Goal: Transaction & Acquisition: Obtain resource

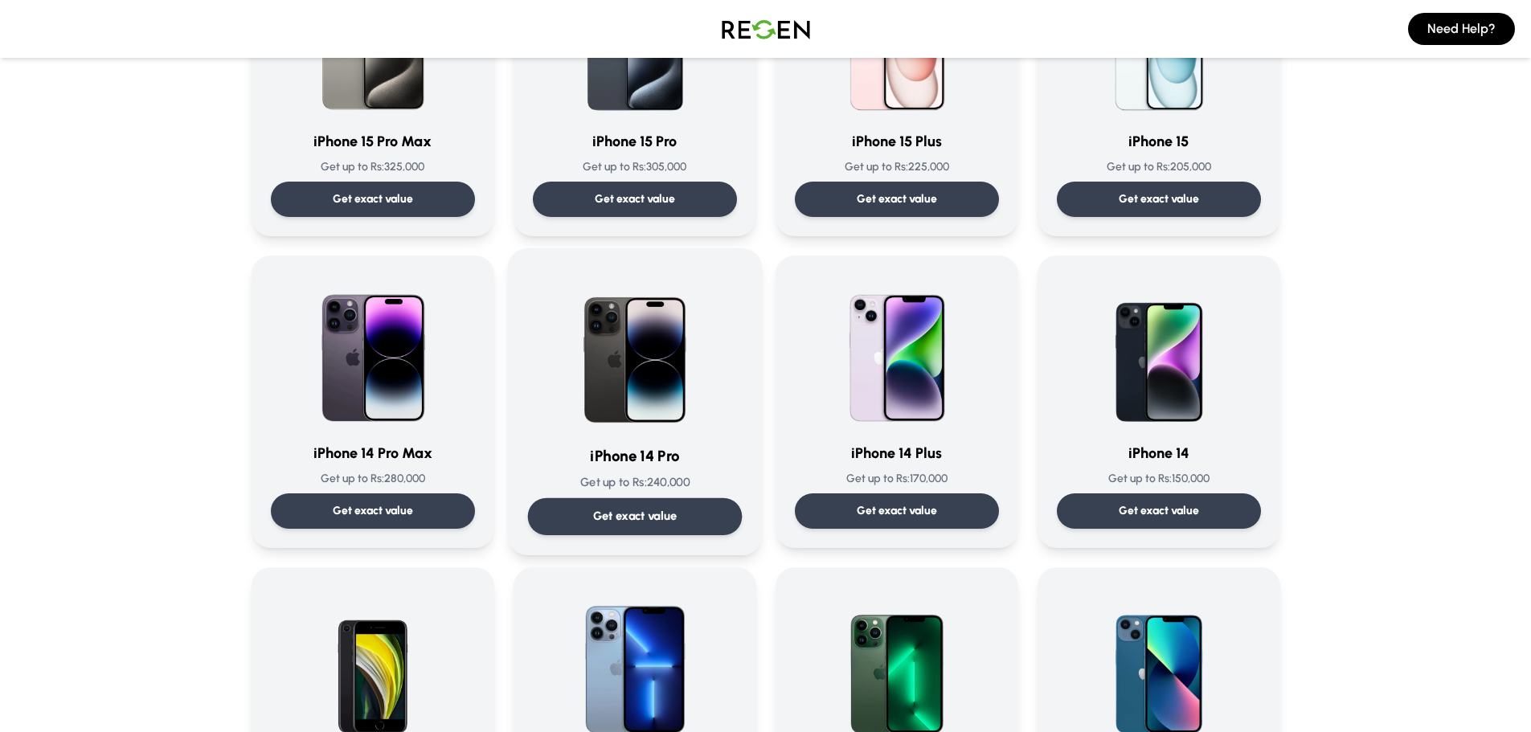
scroll to position [241, 0]
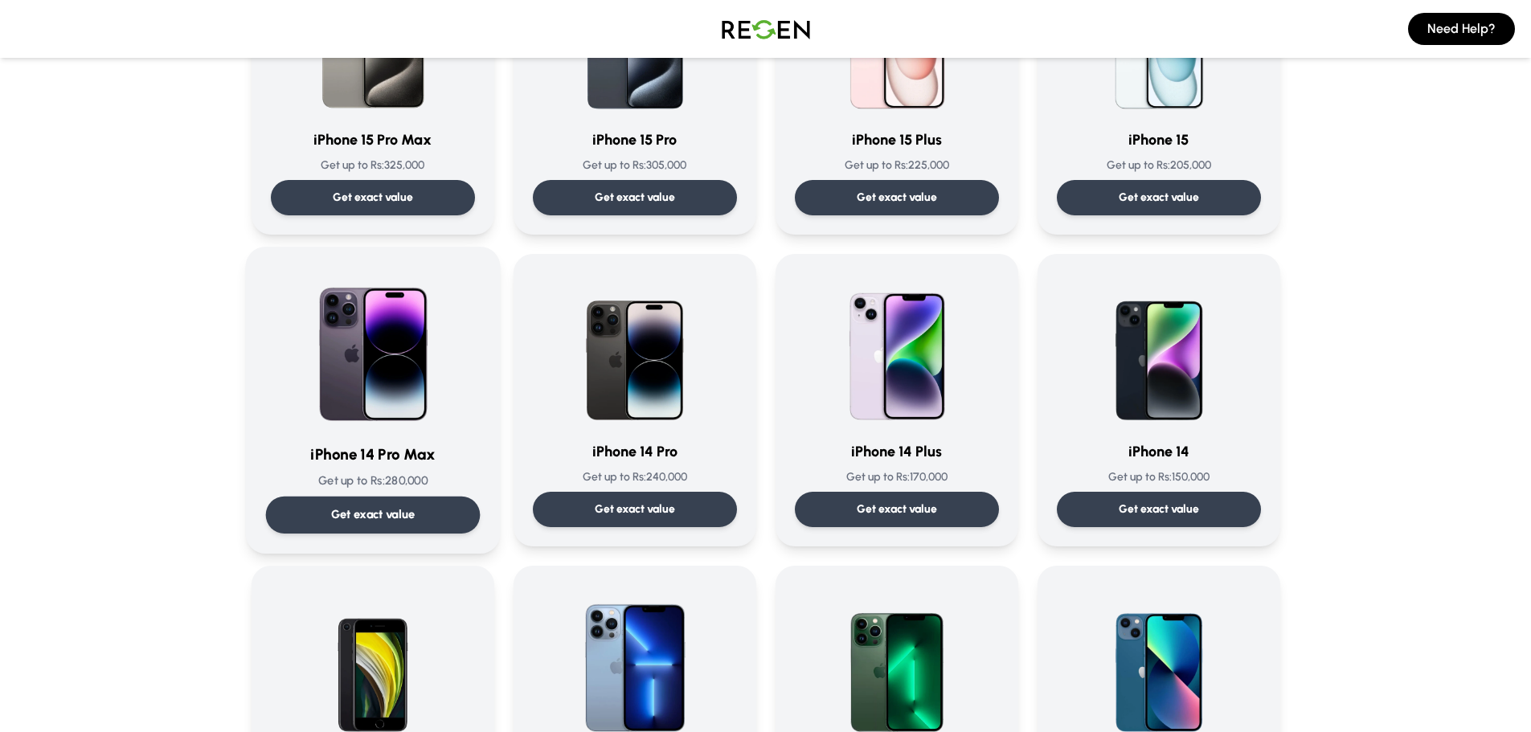
click at [421, 395] on img at bounding box center [373, 348] width 162 height 162
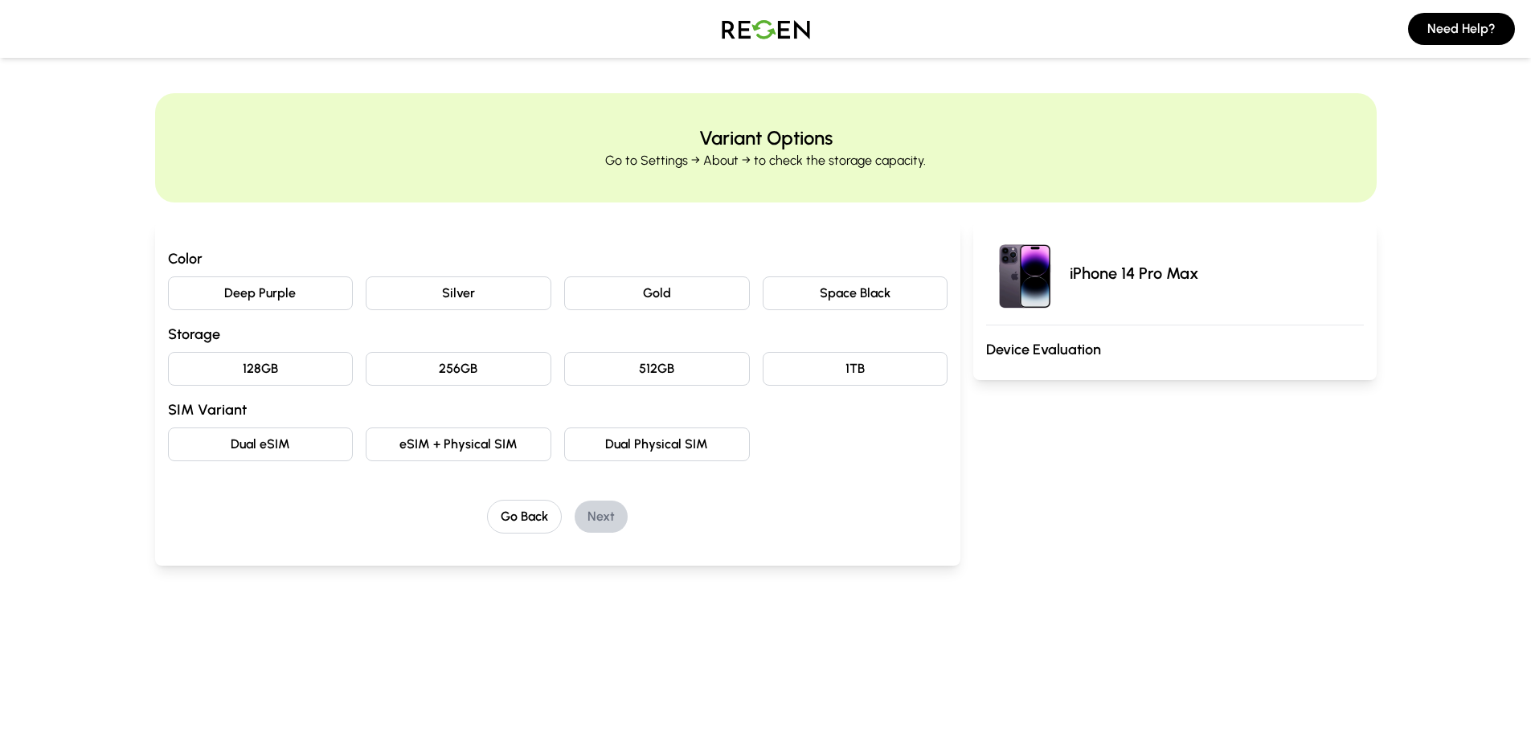
click at [334, 305] on button "Deep Purple" at bounding box center [261, 293] width 186 height 34
click at [417, 362] on button "256GB" at bounding box center [459, 369] width 186 height 34
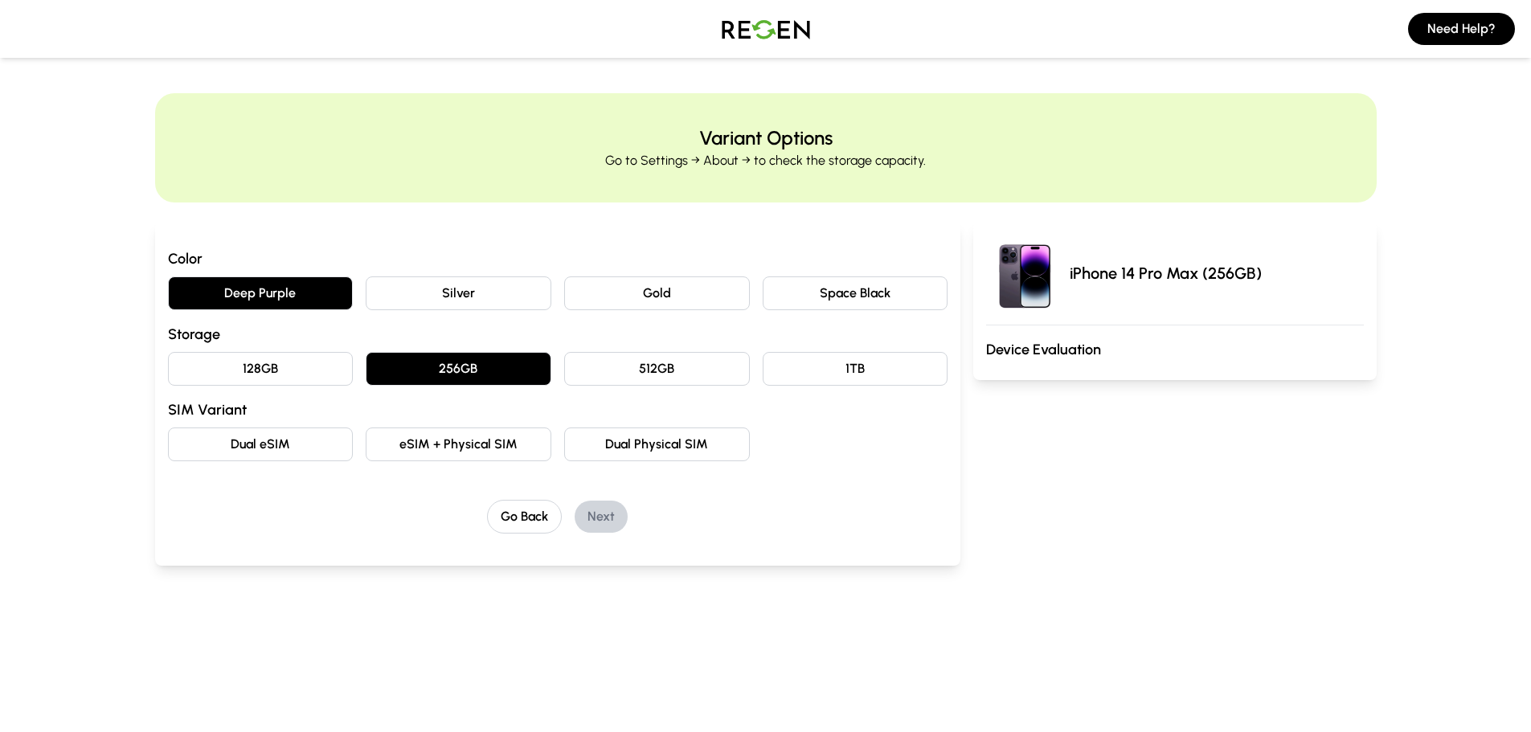
click at [505, 457] on button "eSIM + Physical SIM" at bounding box center [459, 445] width 186 height 34
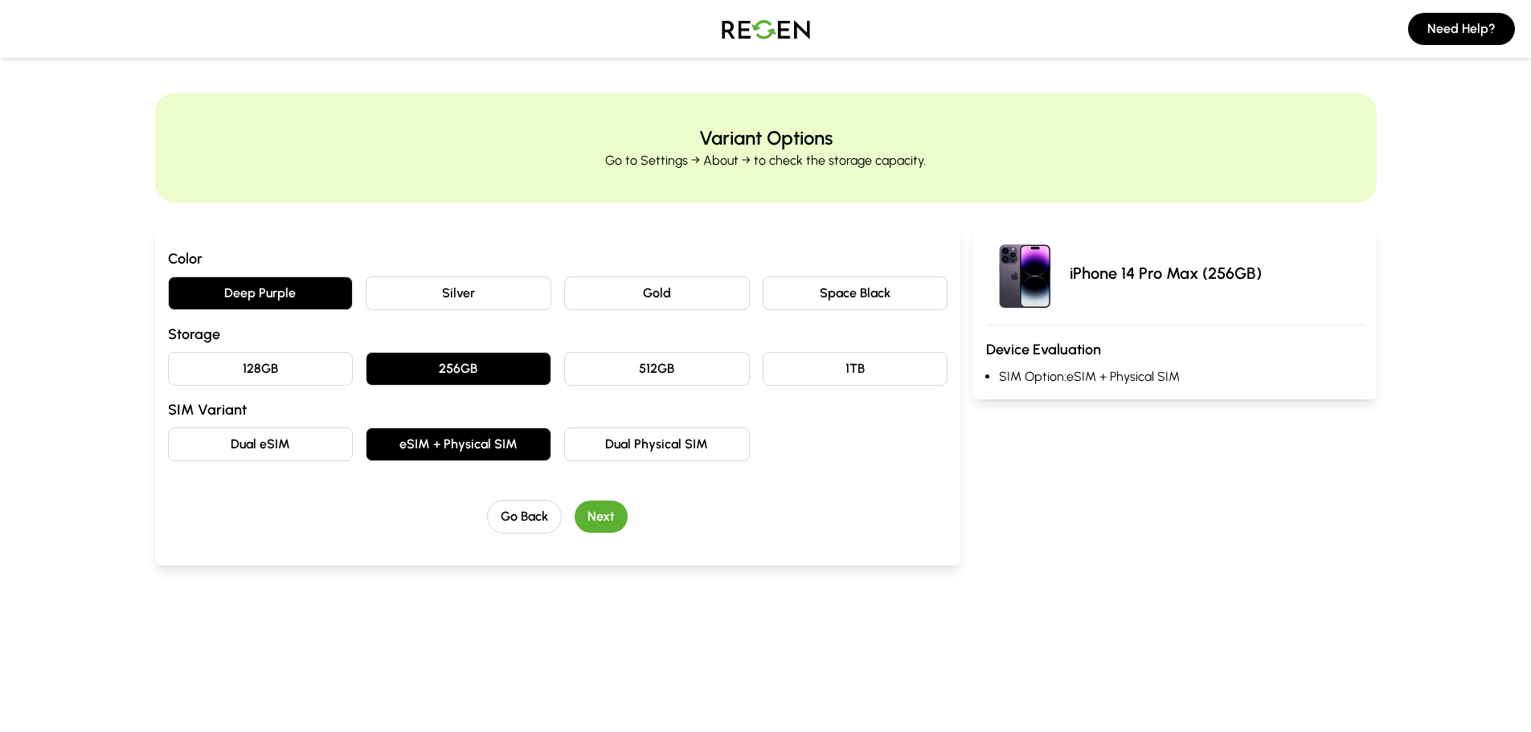
click at [608, 505] on button "Next" at bounding box center [601, 517] width 53 height 32
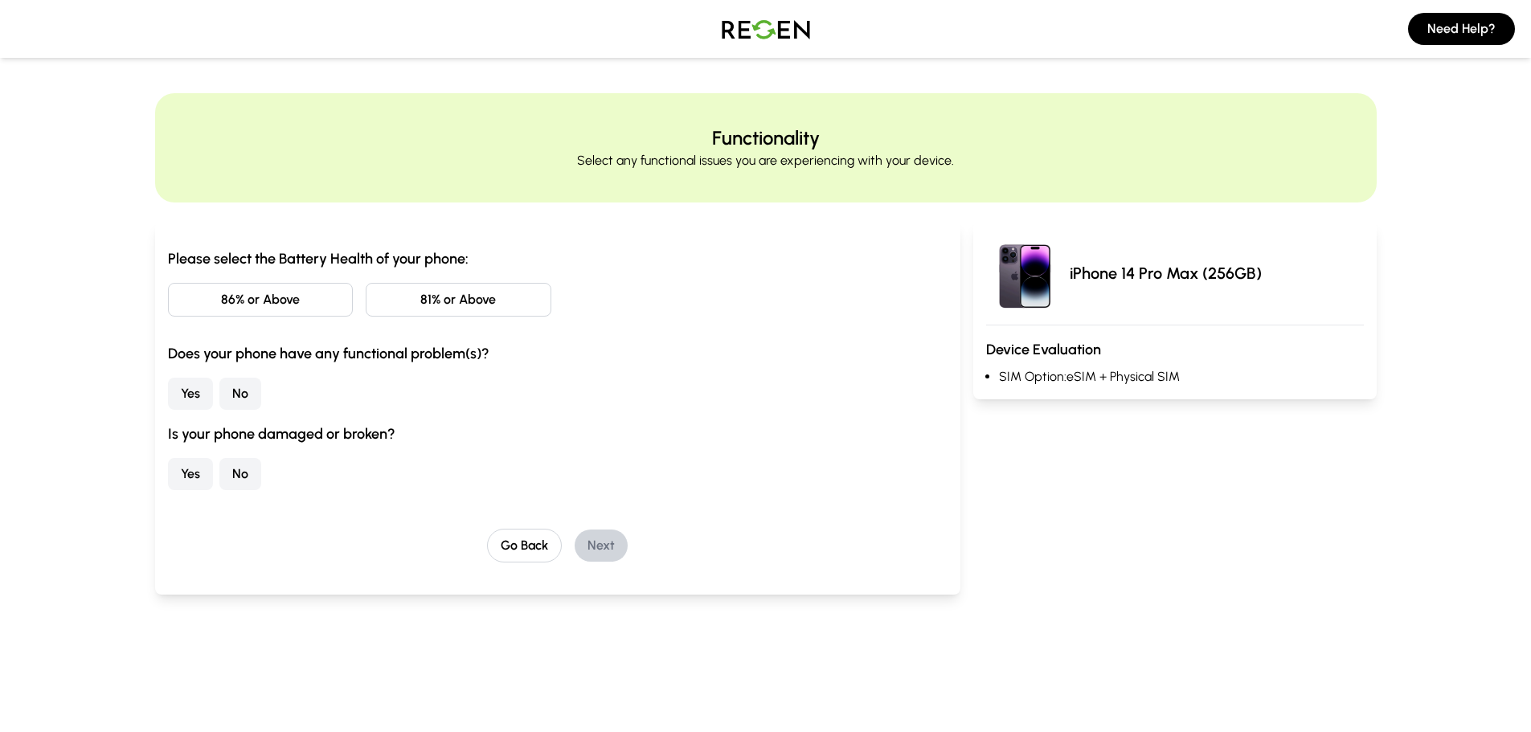
click at [373, 305] on button "81% or Above" at bounding box center [459, 300] width 186 height 34
click at [237, 396] on button "No" at bounding box center [240, 394] width 42 height 32
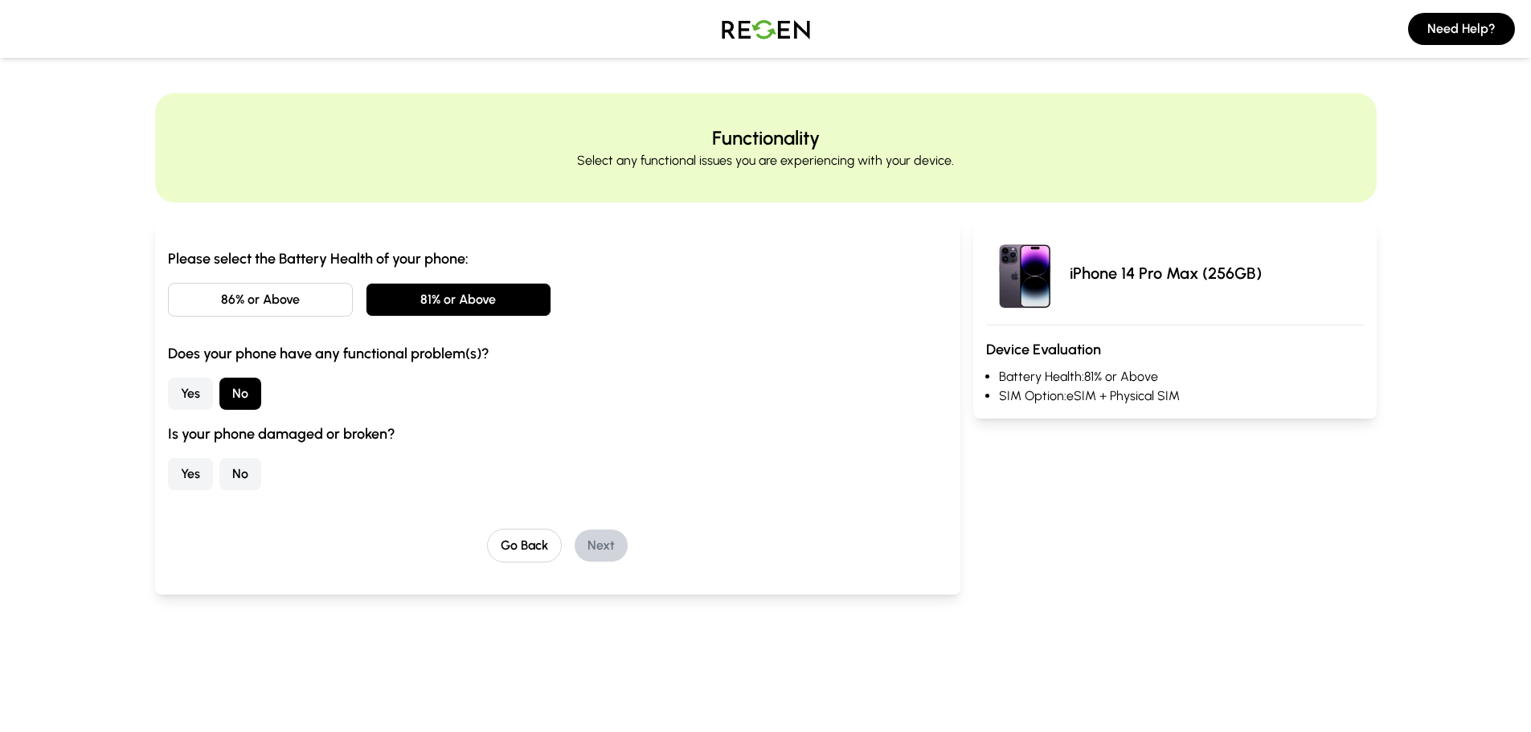
click at [247, 473] on button "No" at bounding box center [240, 474] width 42 height 32
click at [600, 550] on button "Next" at bounding box center [601, 546] width 53 height 32
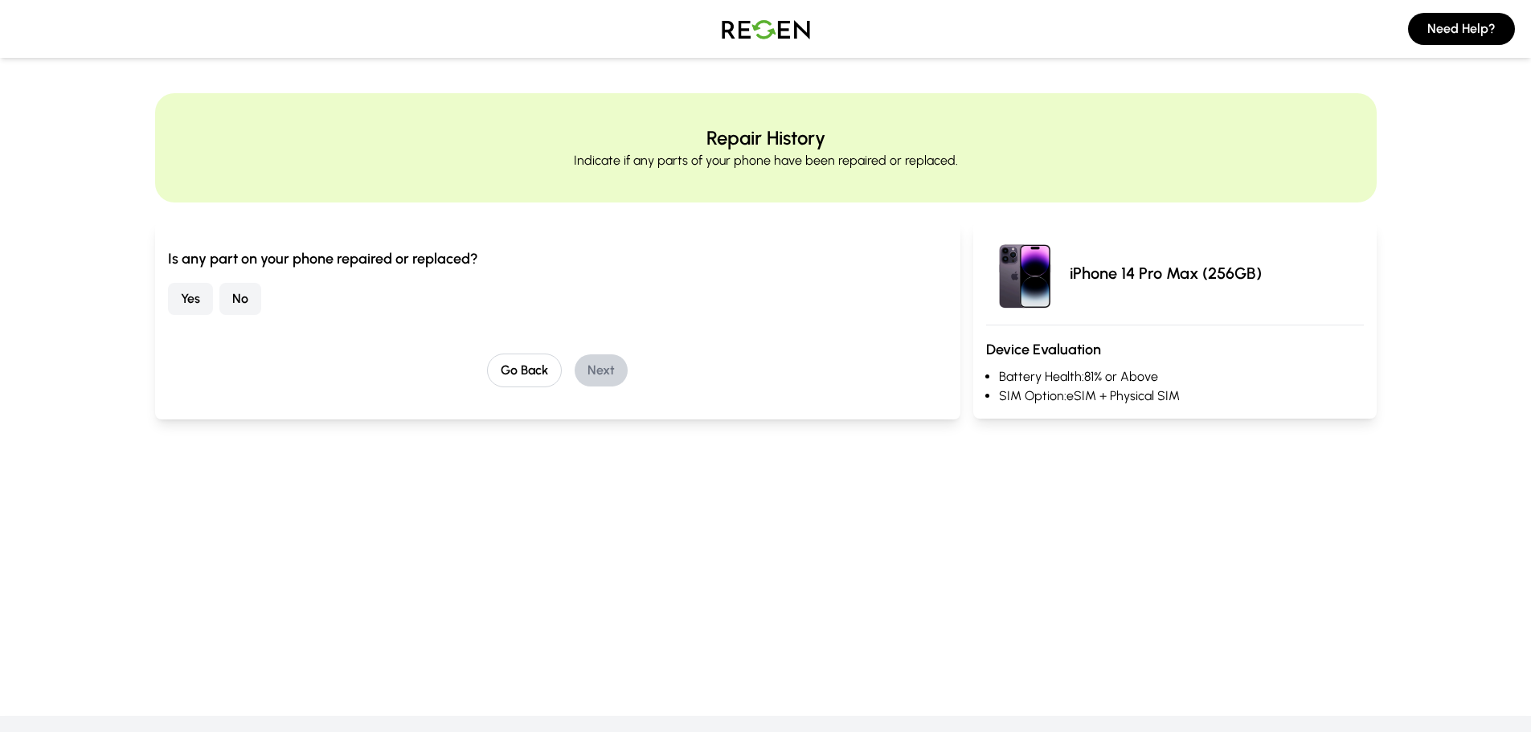
click at [239, 308] on button "No" at bounding box center [240, 299] width 42 height 32
click at [616, 376] on button "Next" at bounding box center [601, 370] width 53 height 32
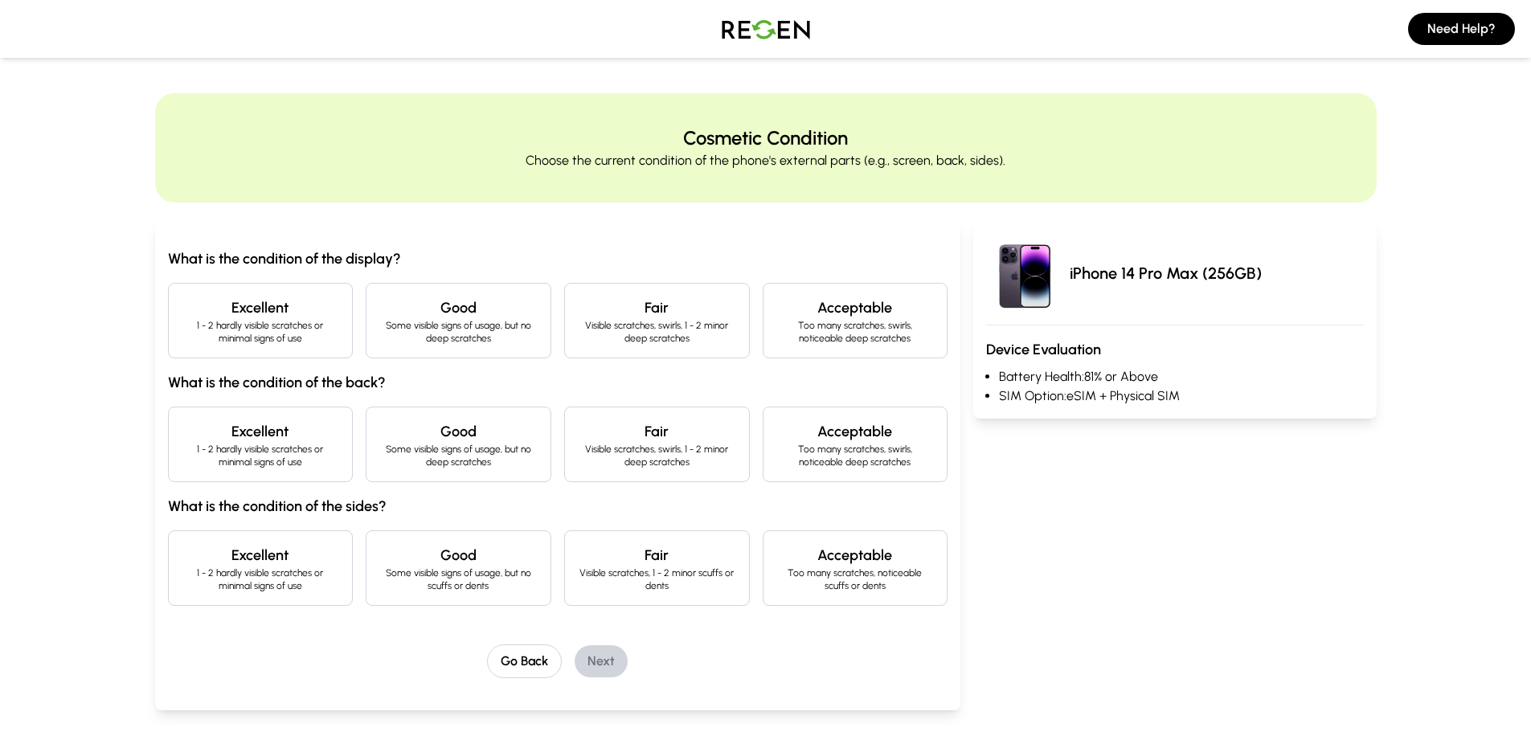
click at [286, 334] on p "1 - 2 hardly visible scratches or minimal signs of use" at bounding box center [261, 332] width 158 height 26
click at [388, 334] on p "Some visible signs of usage, but no deep scratches" at bounding box center [458, 332] width 158 height 26
click at [395, 442] on h4 "Good" at bounding box center [458, 431] width 158 height 23
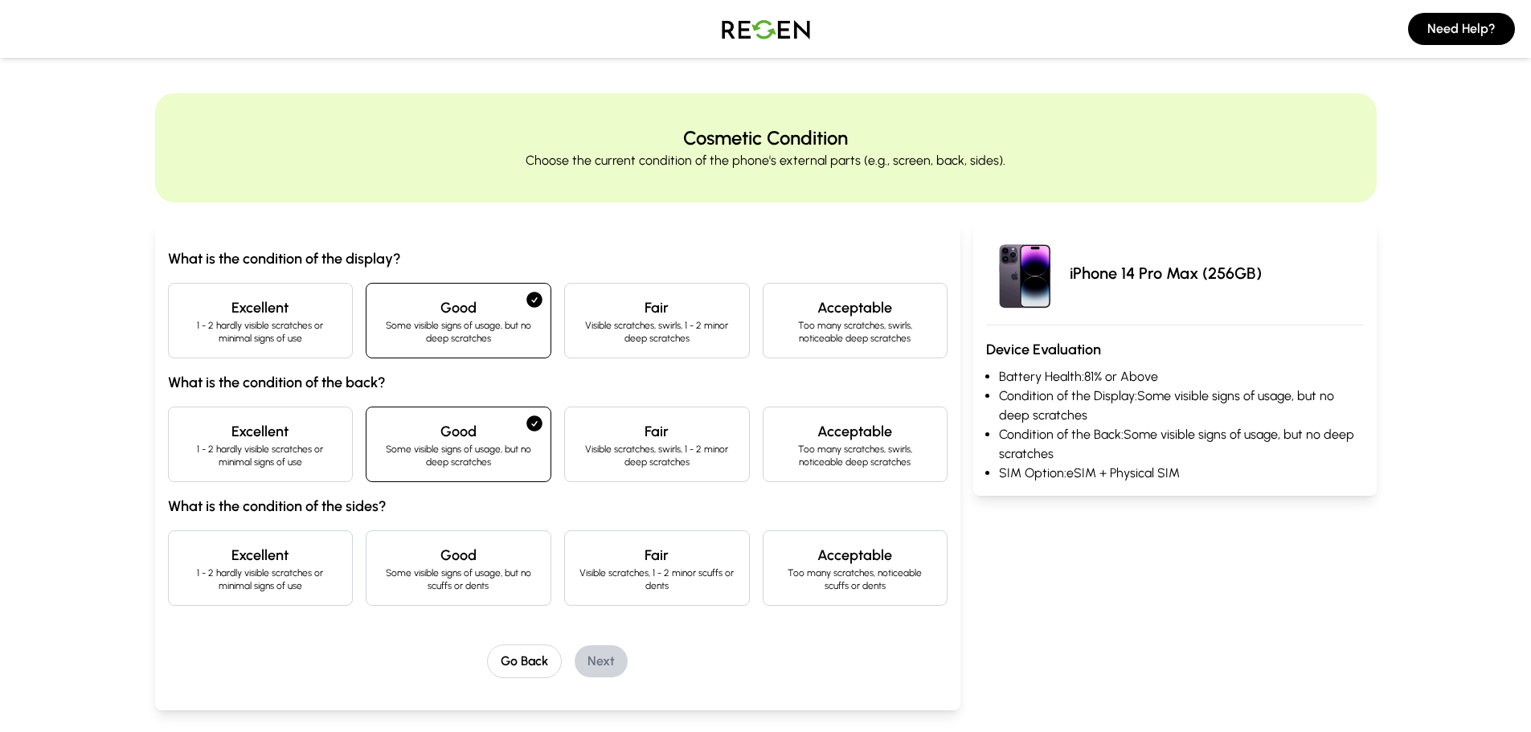
click at [402, 550] on h4 "Good" at bounding box center [458, 555] width 158 height 23
click at [610, 666] on button "Next" at bounding box center [601, 661] width 53 height 32
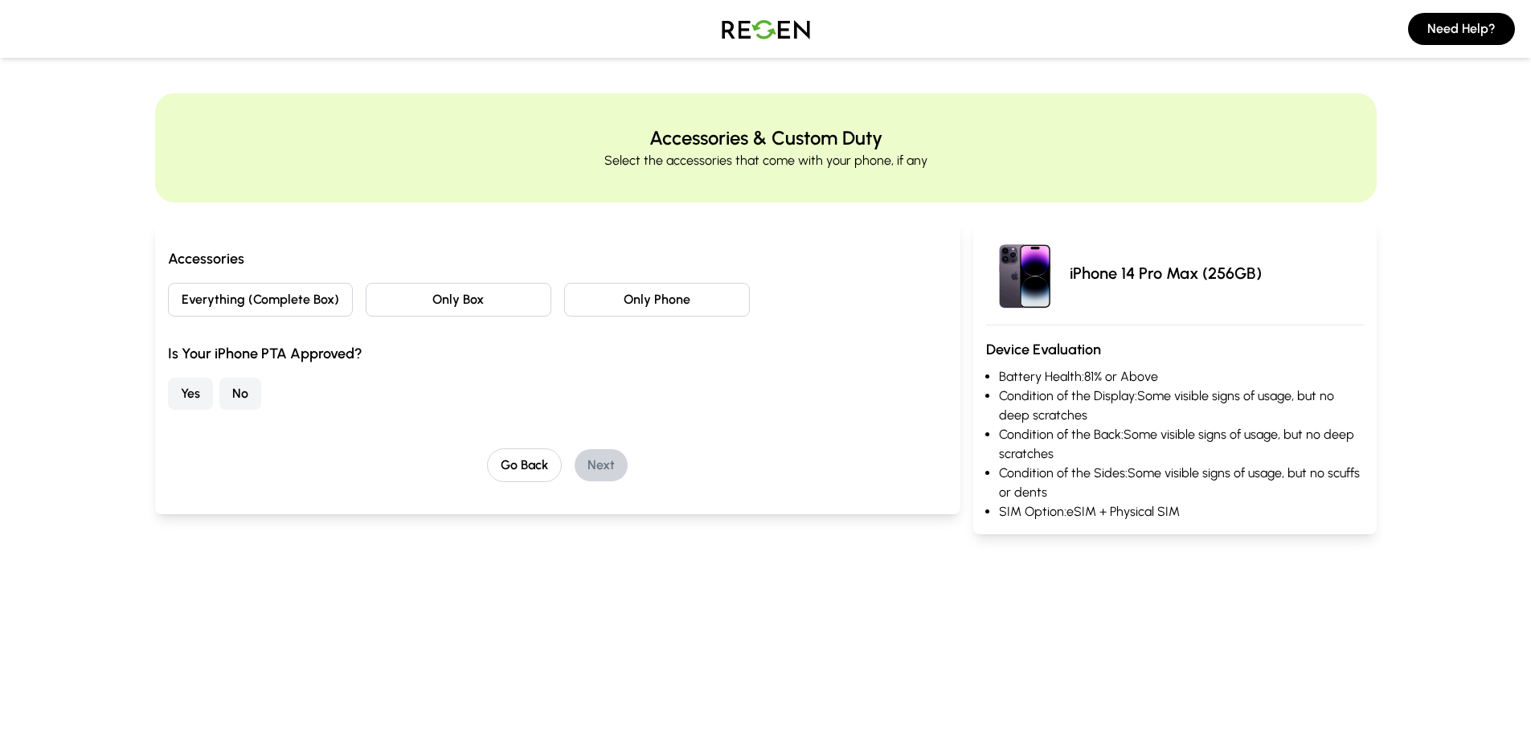
click at [303, 311] on button "Everything (Complete Box)" at bounding box center [261, 300] width 186 height 34
click at [237, 404] on button "No" at bounding box center [240, 394] width 42 height 32
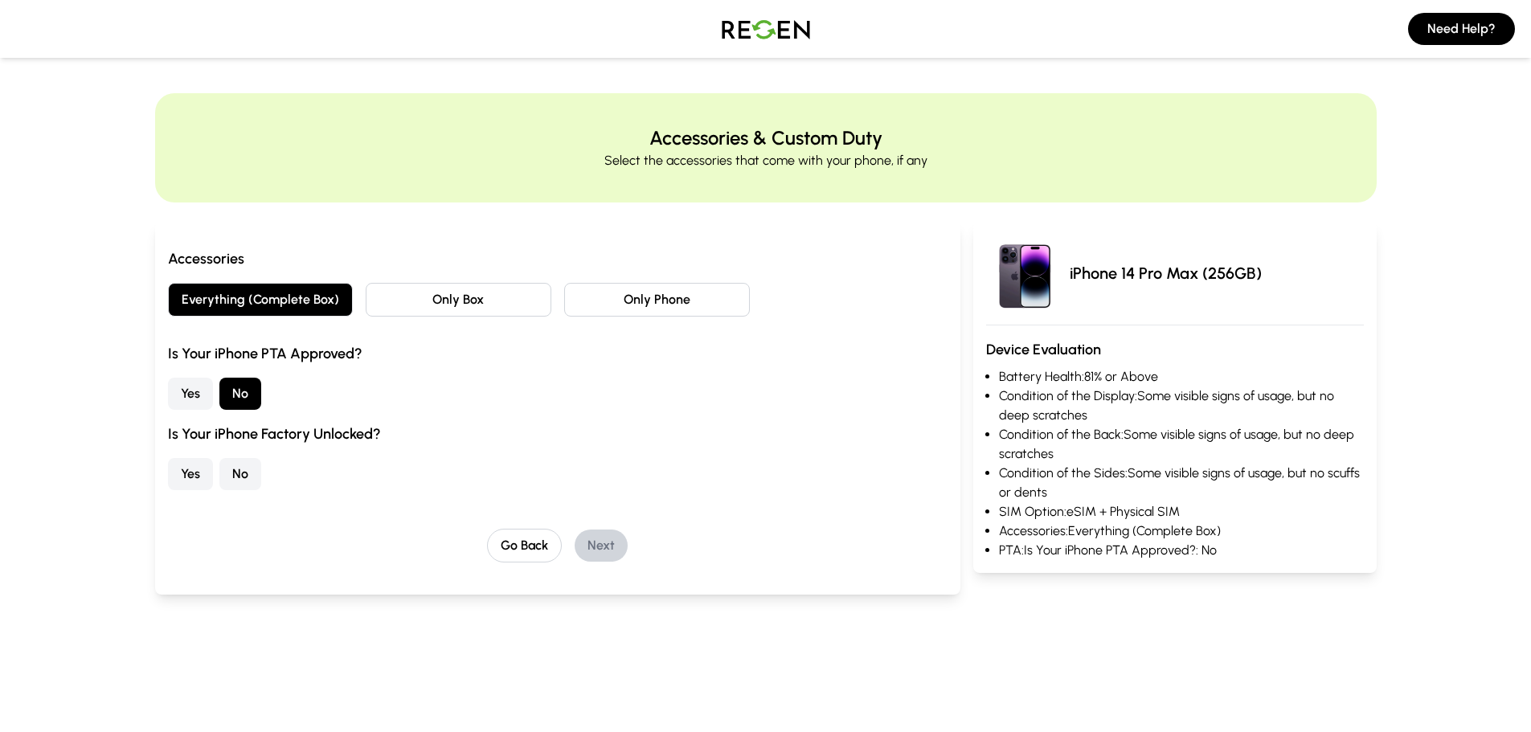
click at [196, 483] on button "Yes" at bounding box center [190, 474] width 45 height 32
click at [588, 547] on button "Next" at bounding box center [601, 546] width 53 height 32
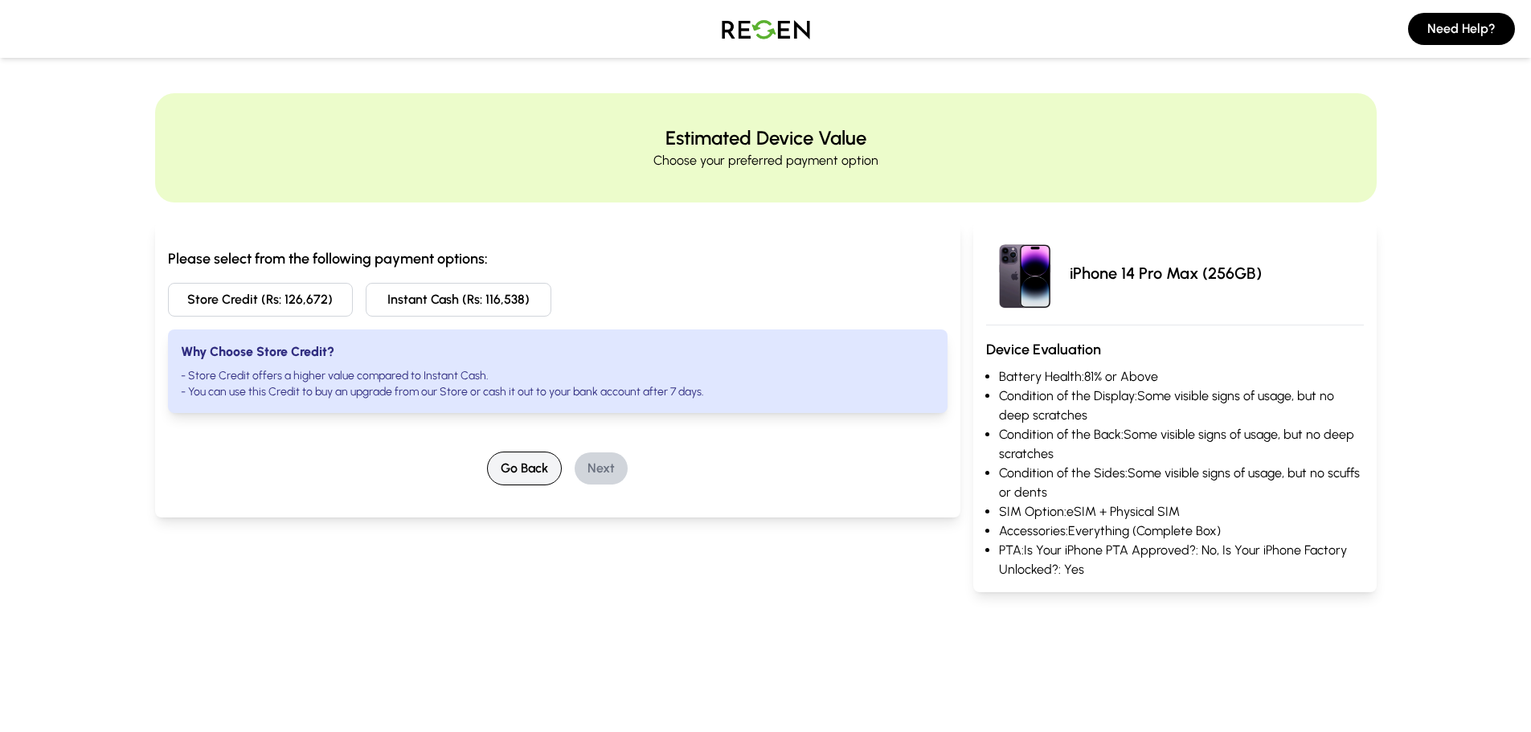
click at [547, 464] on button "Go Back" at bounding box center [524, 469] width 75 height 34
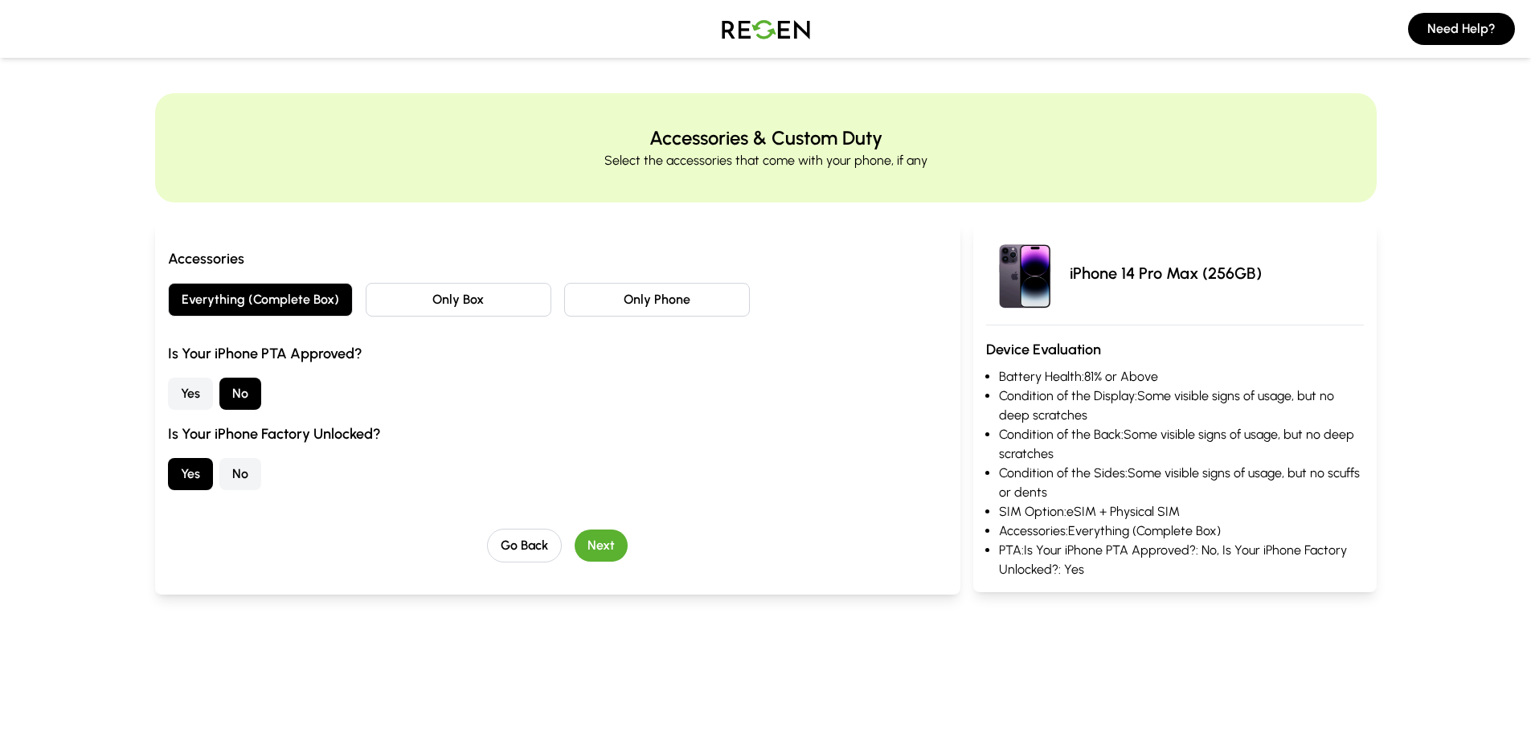
click at [496, 596] on div "Accessories Everything (Complete Box) Only Box Only Phone Is Your iPhone PTA Ap…" at bounding box center [558, 427] width 806 height 411
click at [509, 562] on button "Go Back" at bounding box center [524, 546] width 75 height 34
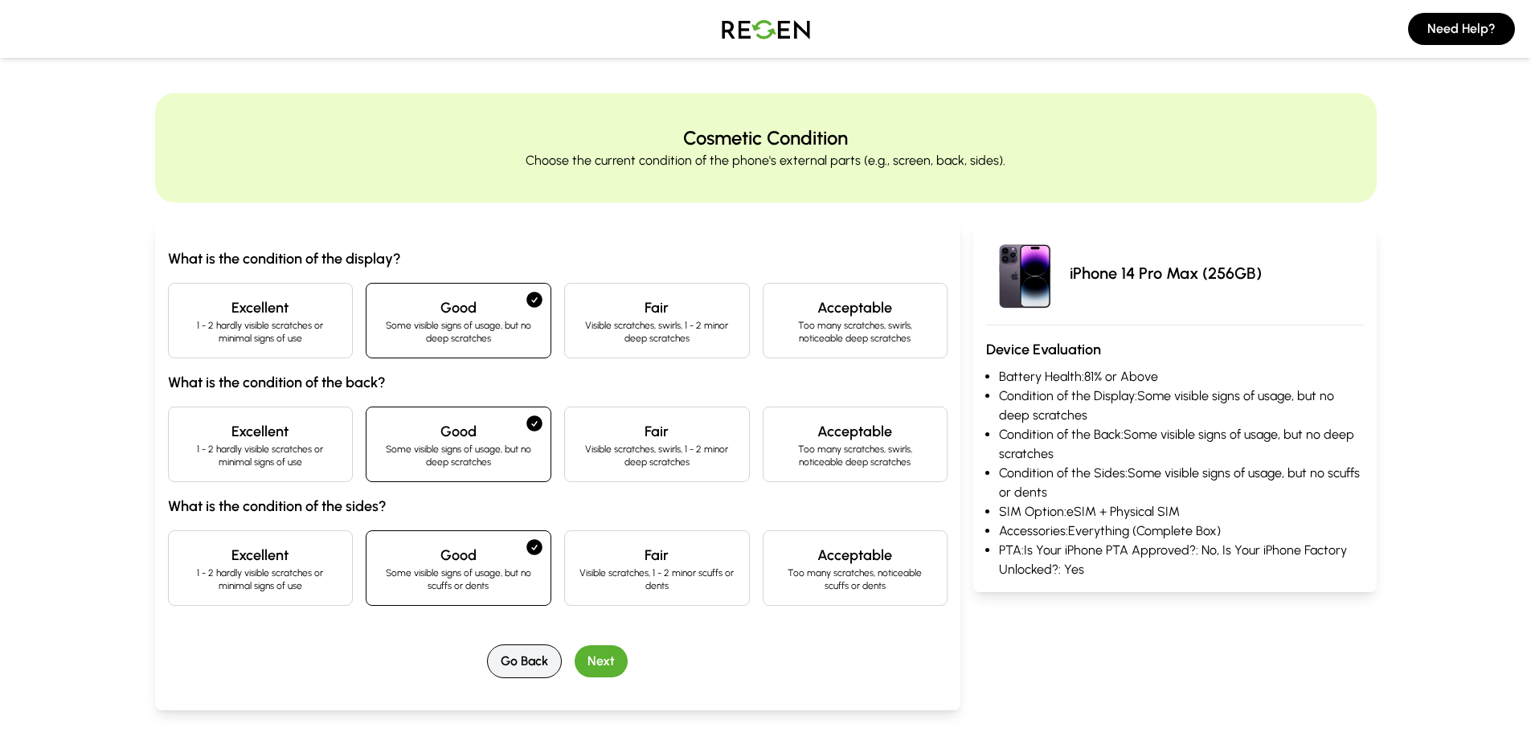
click at [527, 669] on button "Go Back" at bounding box center [524, 662] width 75 height 34
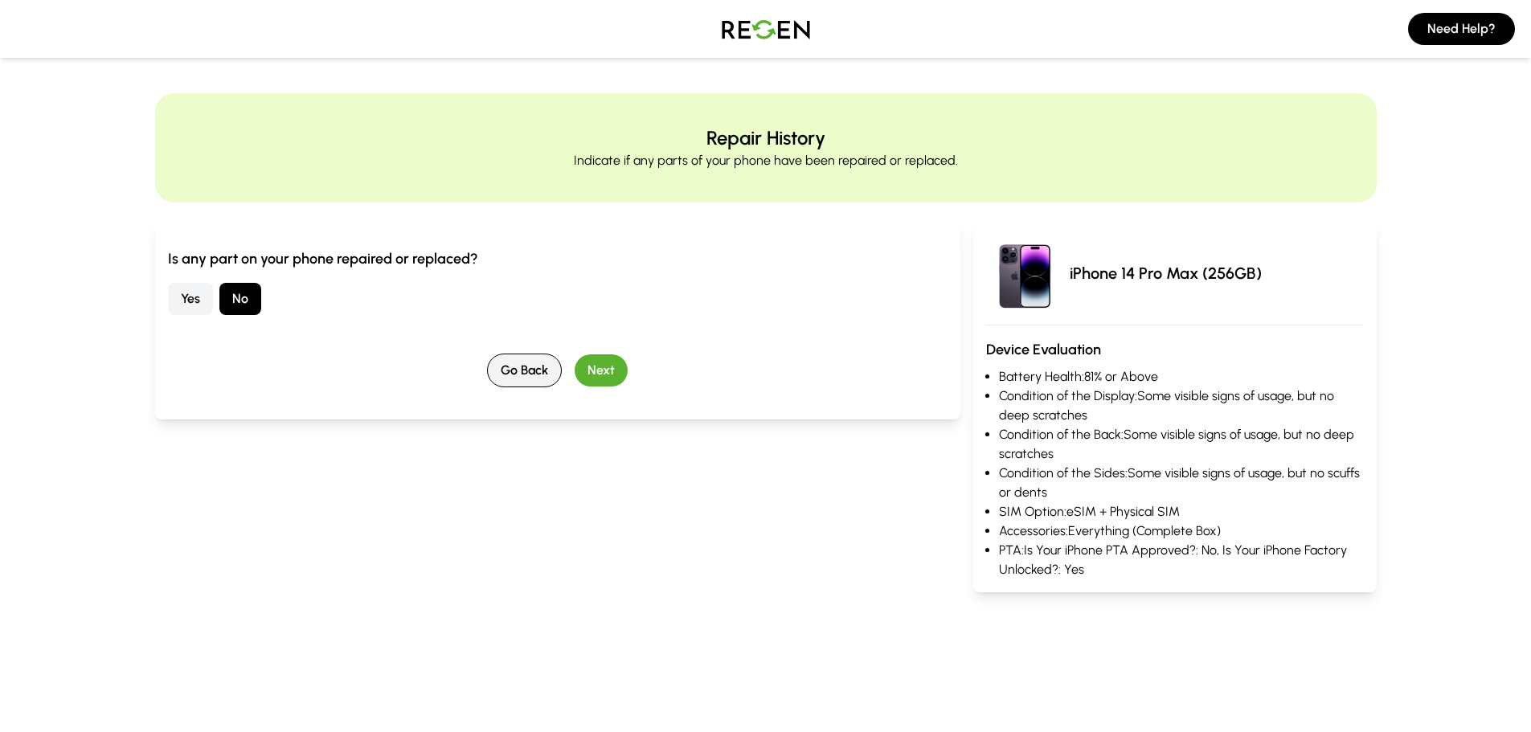
click at [538, 375] on button "Go Back" at bounding box center [524, 371] width 75 height 34
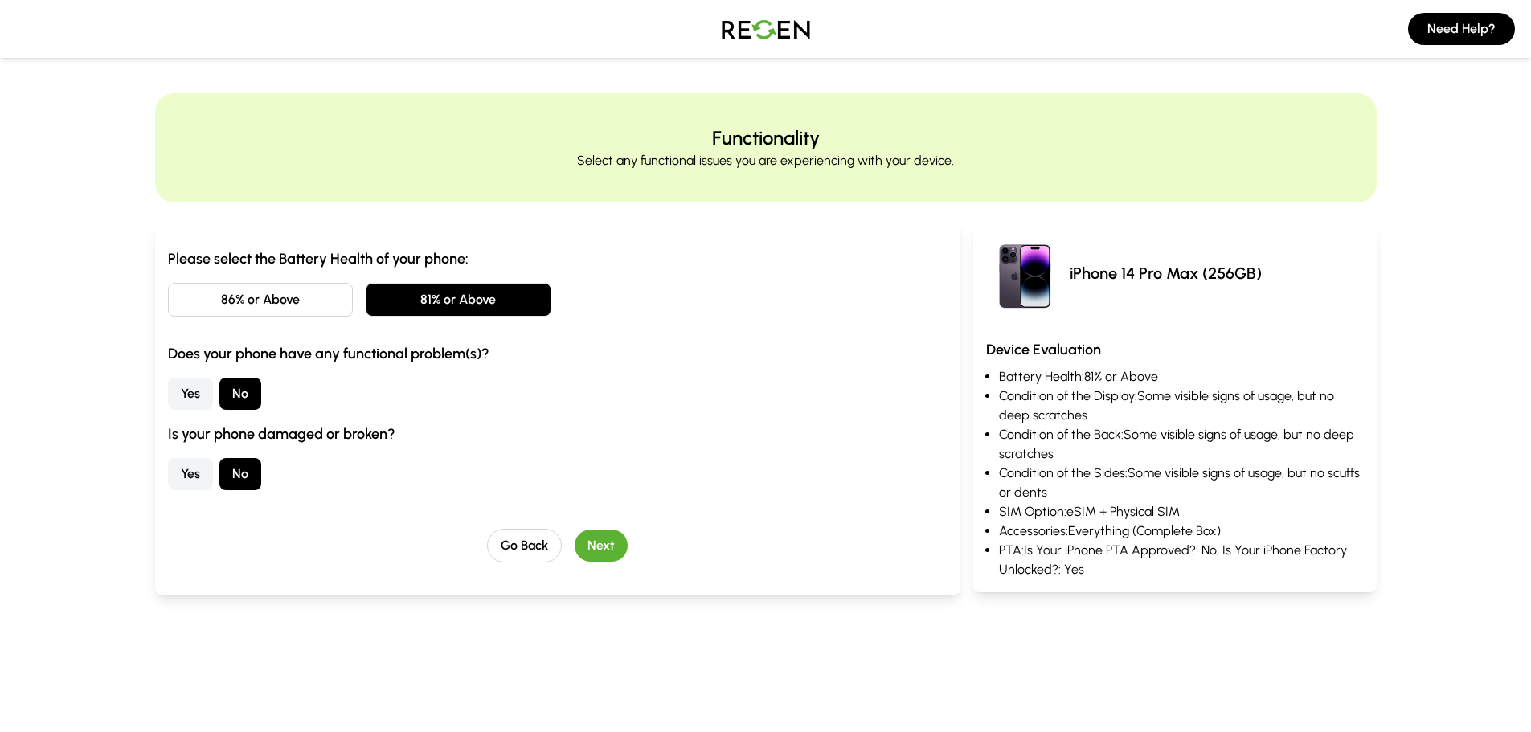
click at [793, 31] on img at bounding box center [766, 28] width 113 height 45
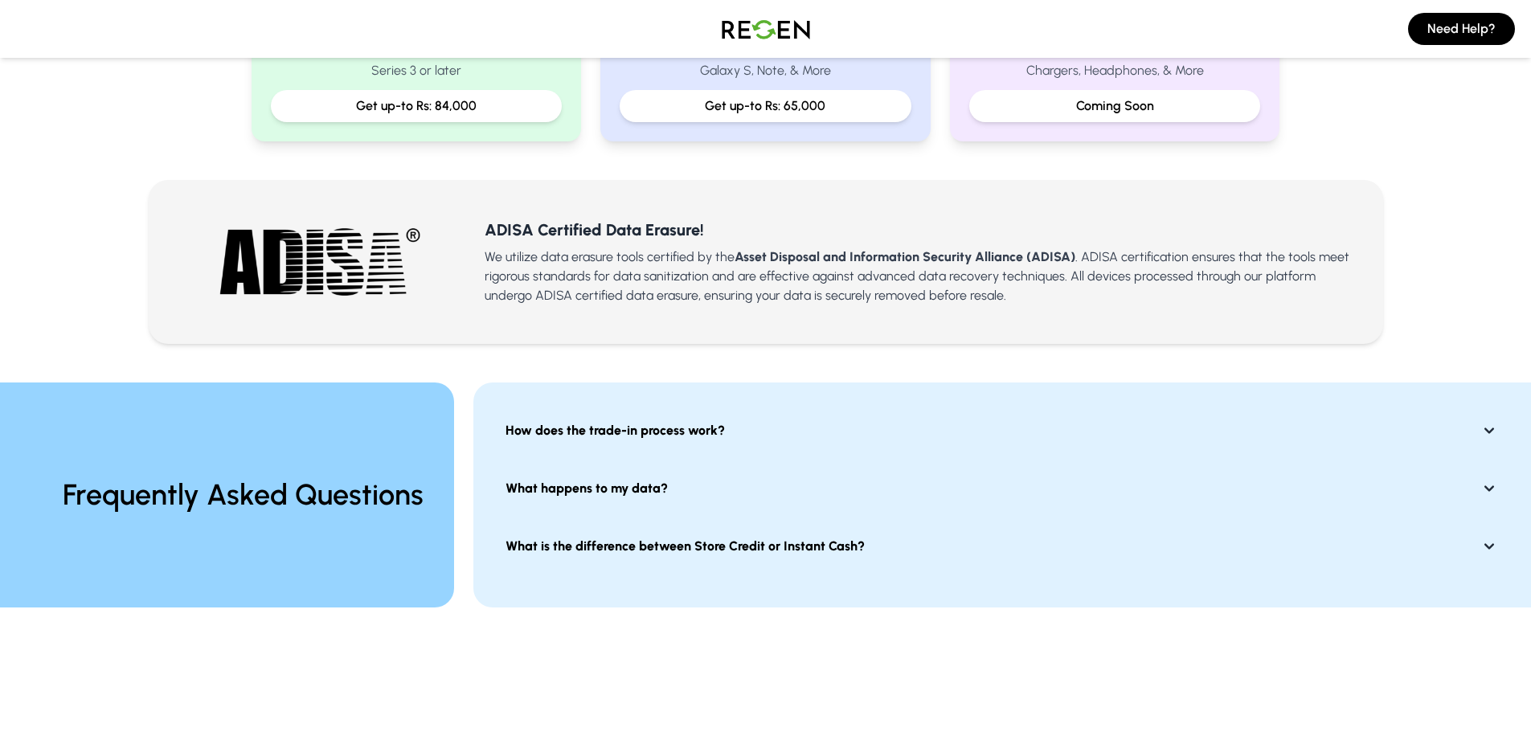
scroll to position [1125, 0]
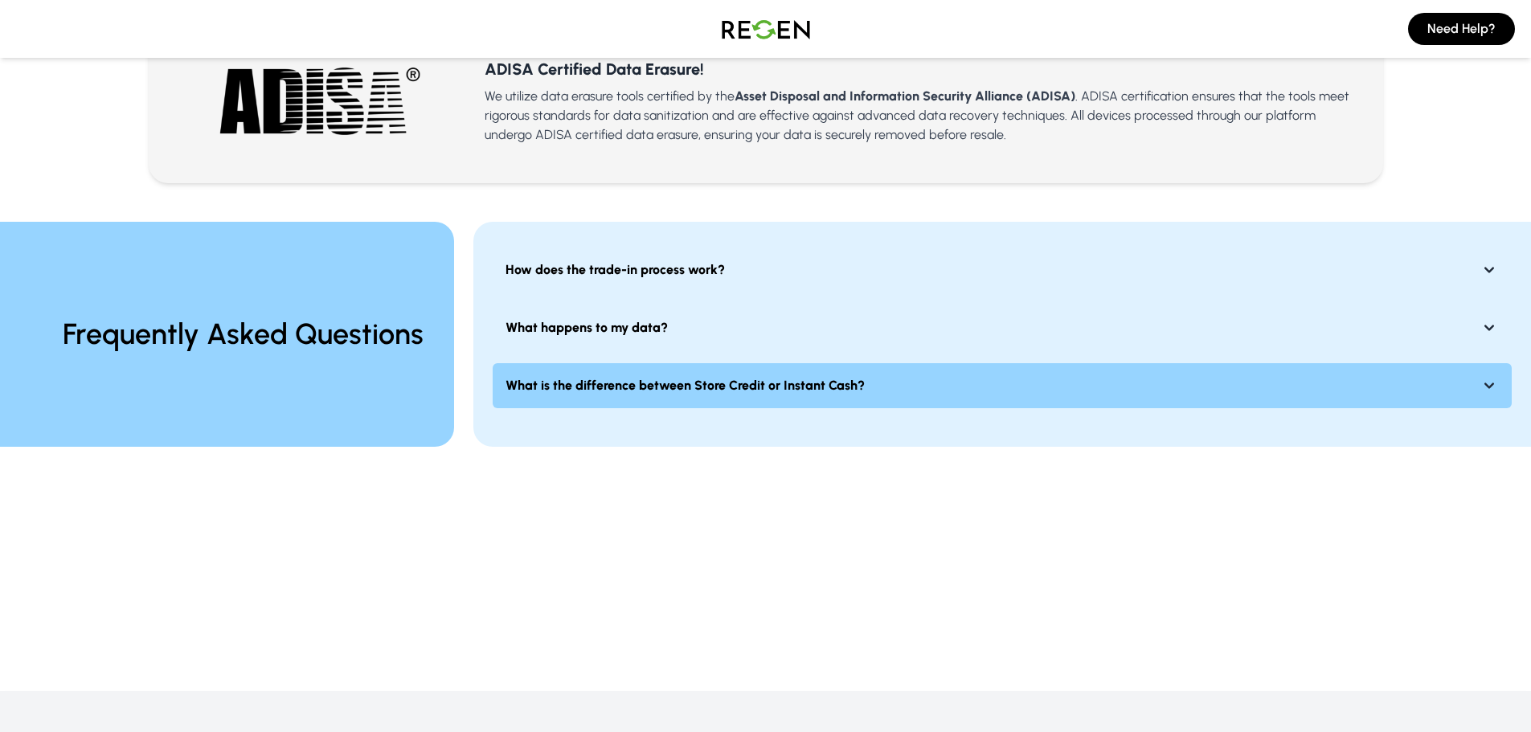
click at [1489, 393] on icon at bounding box center [1489, 385] width 19 height 19
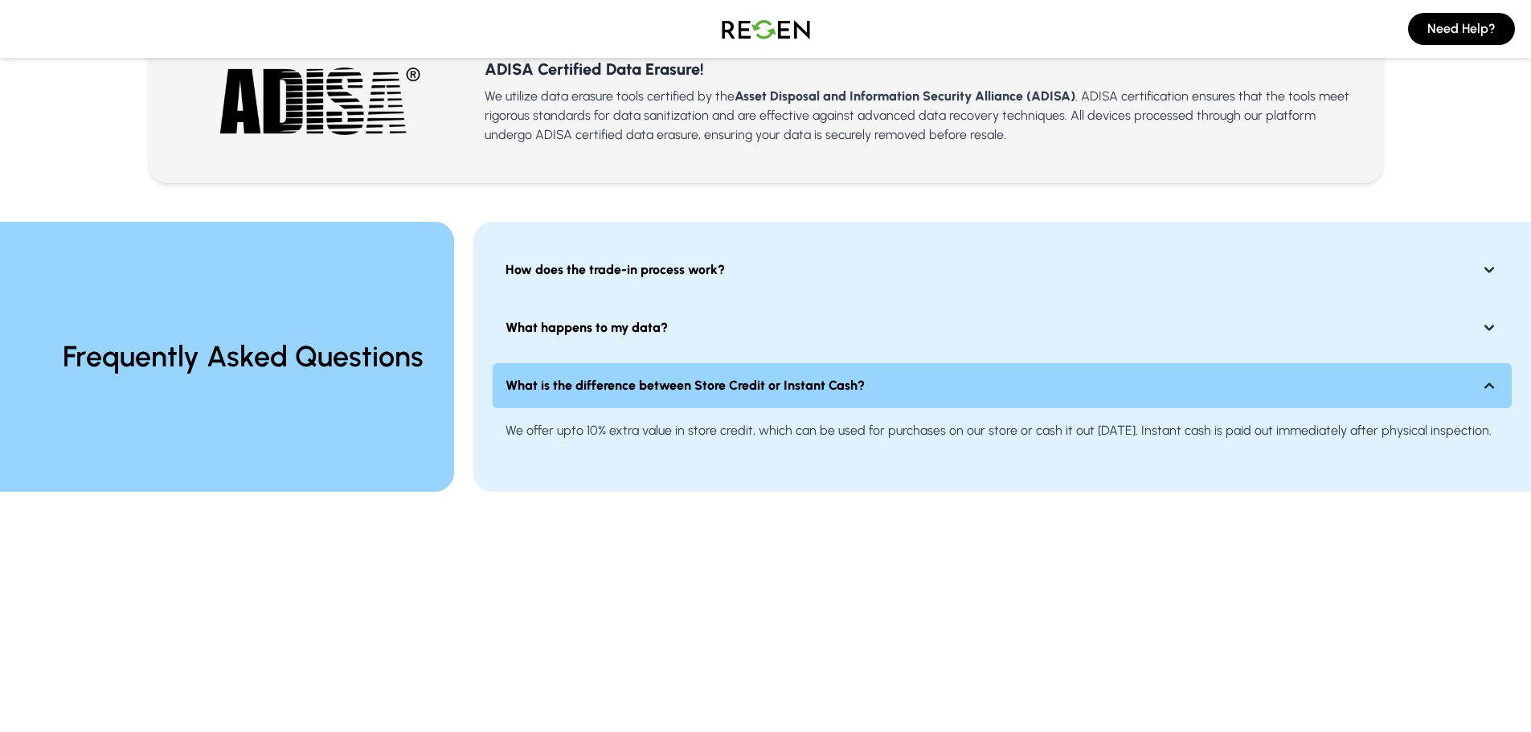
click at [1489, 393] on icon at bounding box center [1489, 385] width 19 height 19
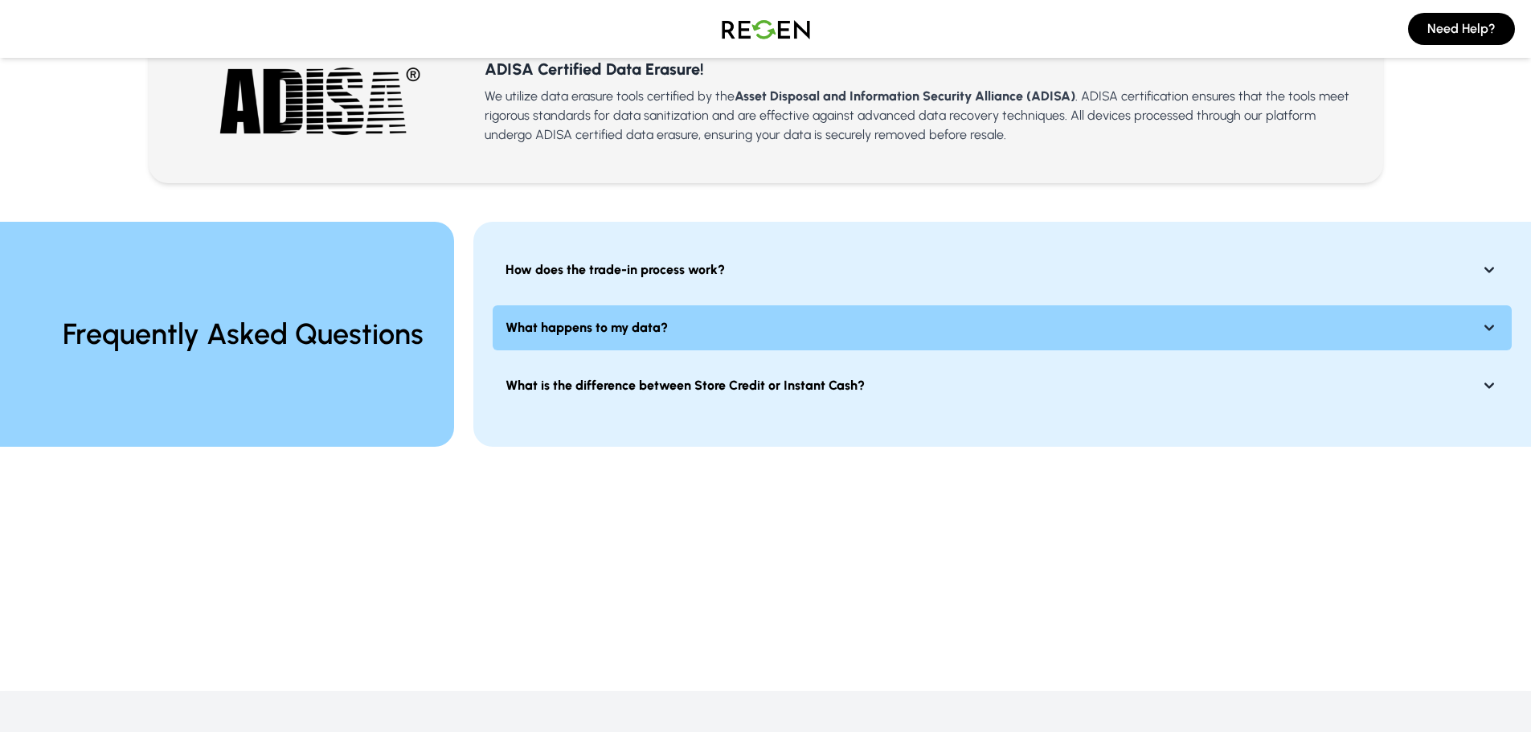
click at [1493, 336] on icon at bounding box center [1489, 327] width 19 height 19
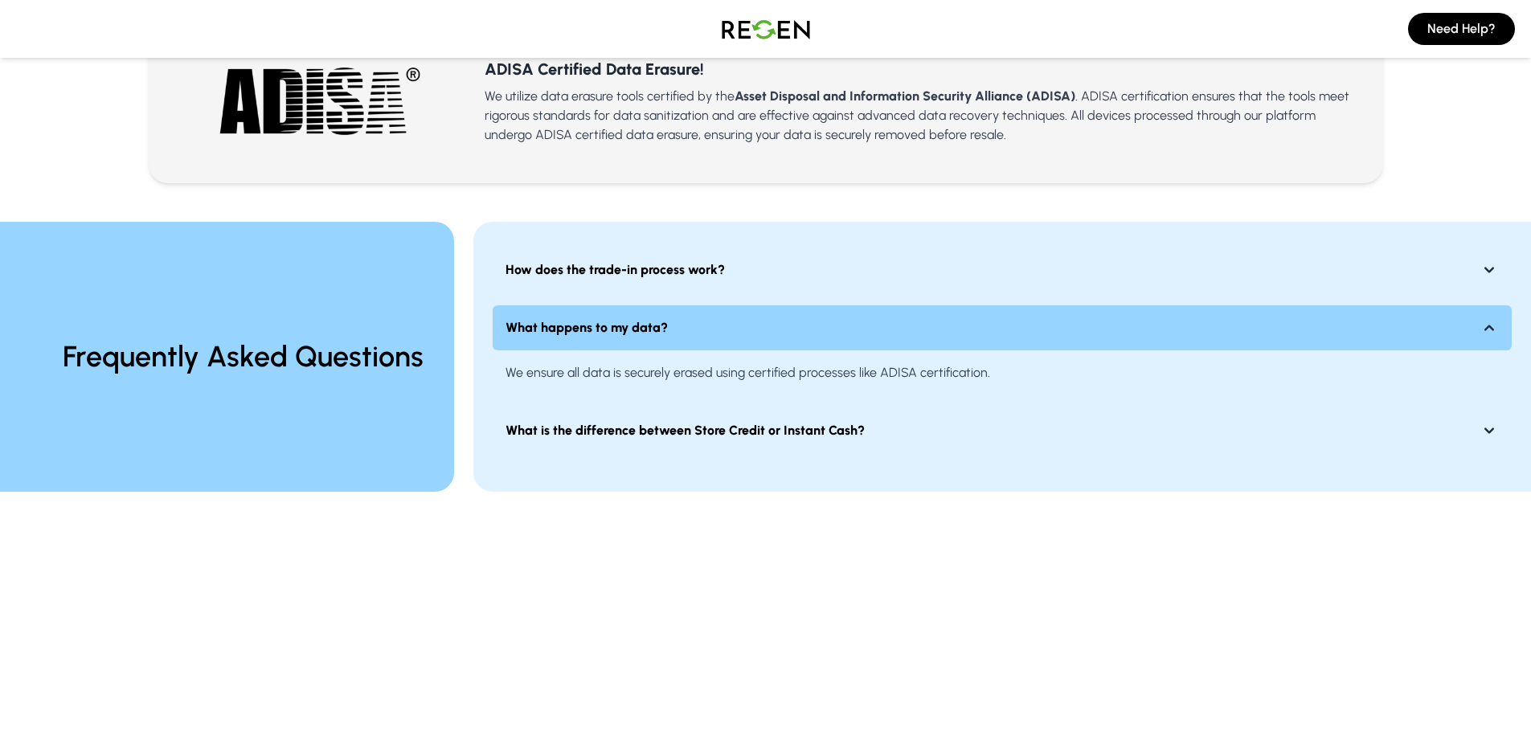
click at [1492, 325] on icon at bounding box center [1489, 327] width 19 height 19
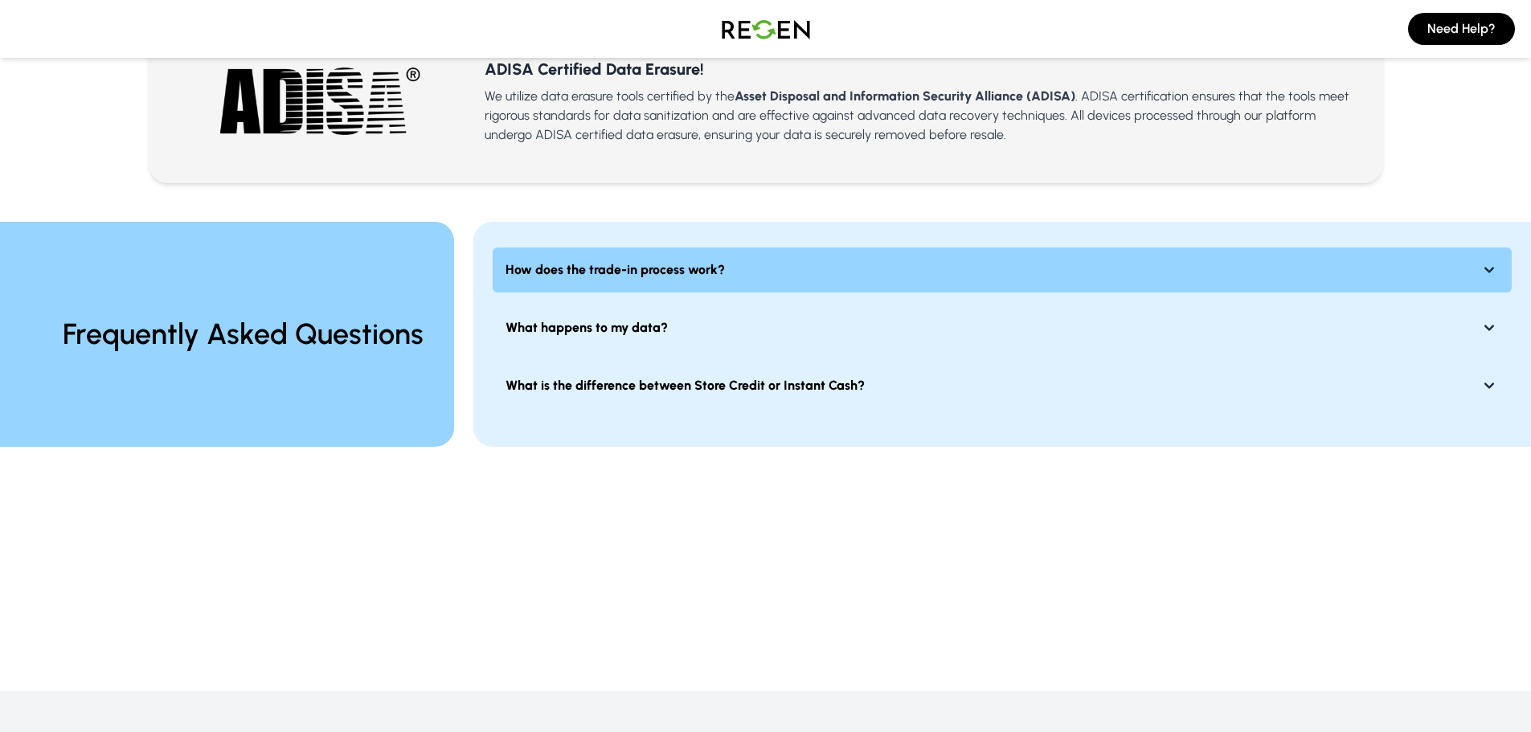
click at [1496, 262] on icon at bounding box center [1489, 269] width 19 height 19
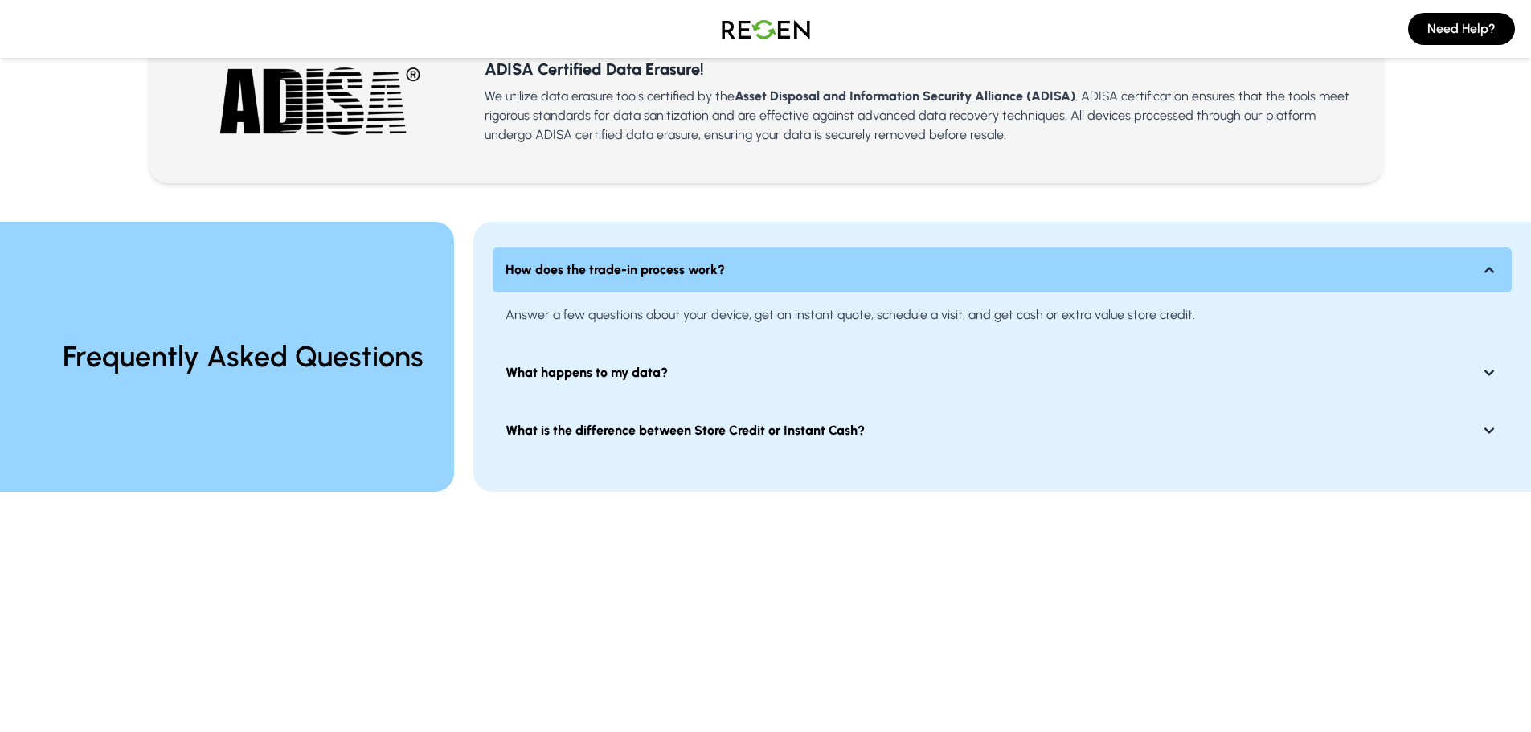
click at [1496, 262] on icon at bounding box center [1489, 269] width 19 height 19
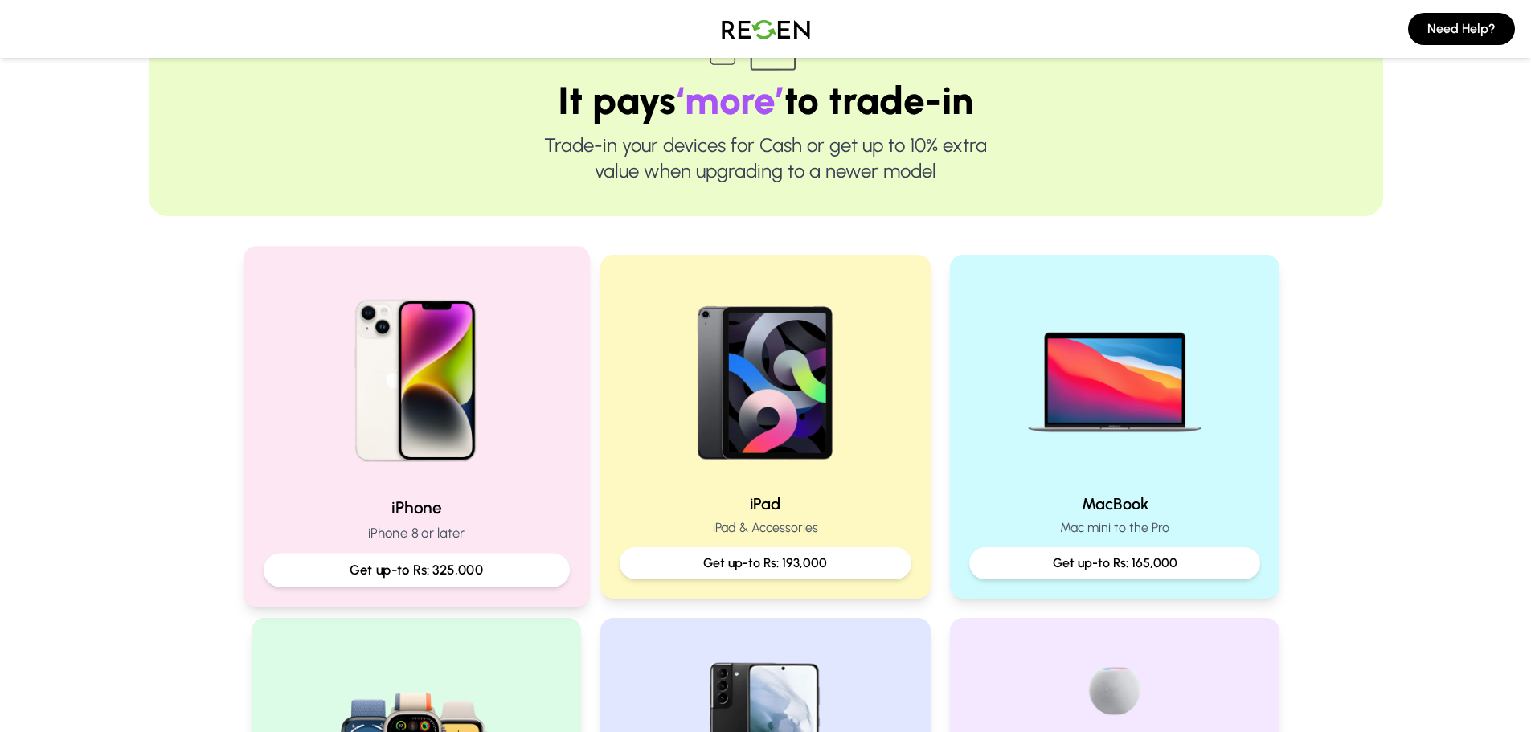
scroll to position [161, 0]
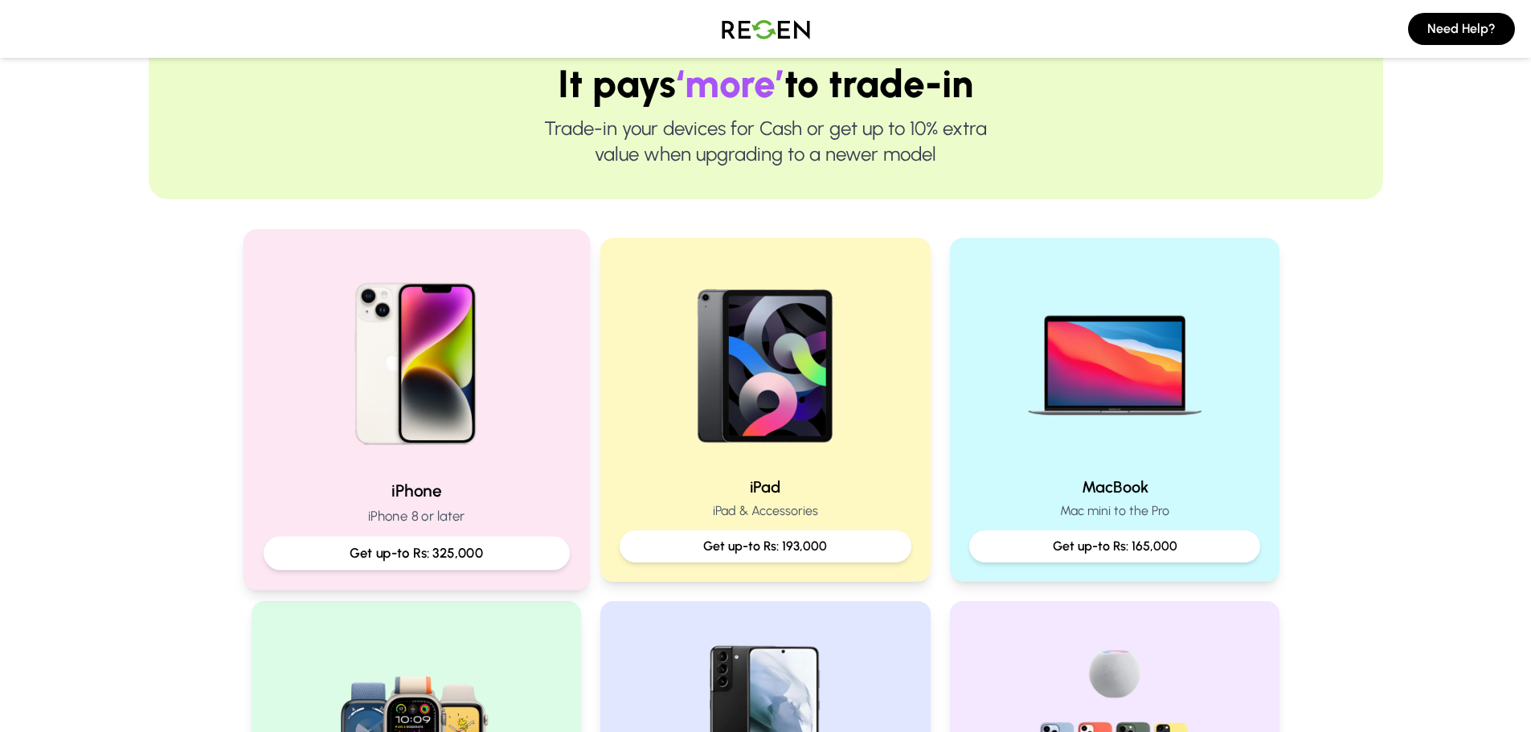
click at [414, 395] on img at bounding box center [416, 358] width 216 height 216
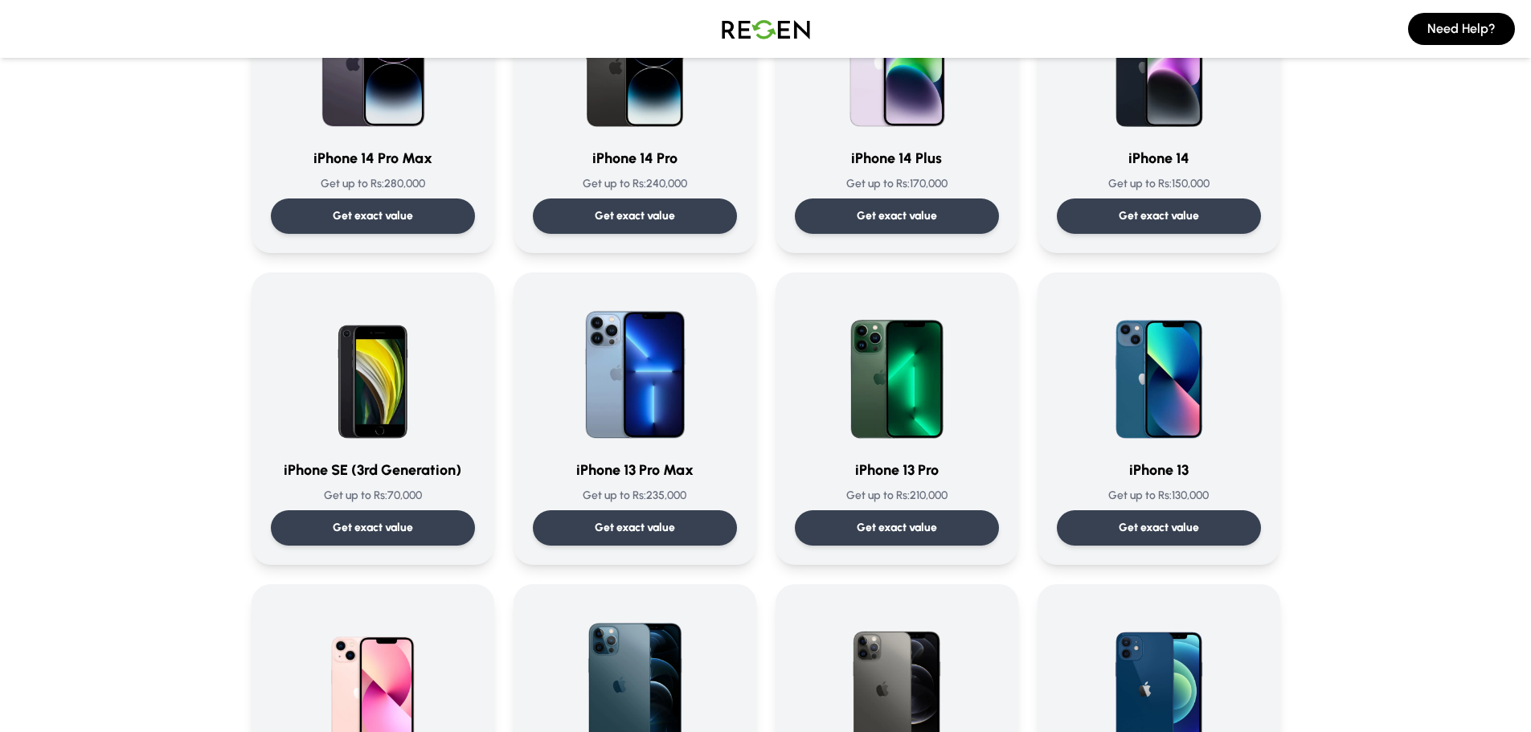
scroll to position [563, 0]
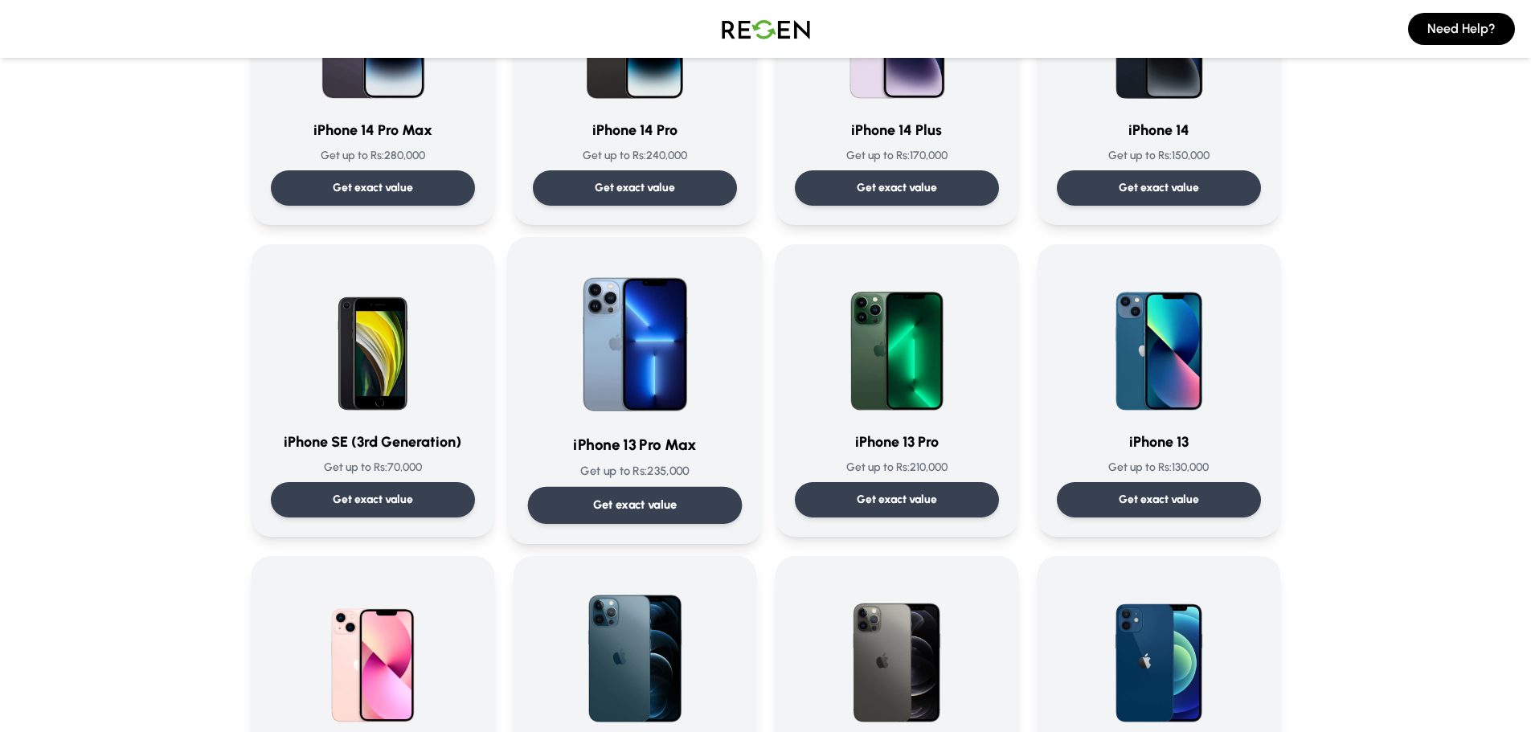
click at [657, 374] on img at bounding box center [635, 338] width 162 height 162
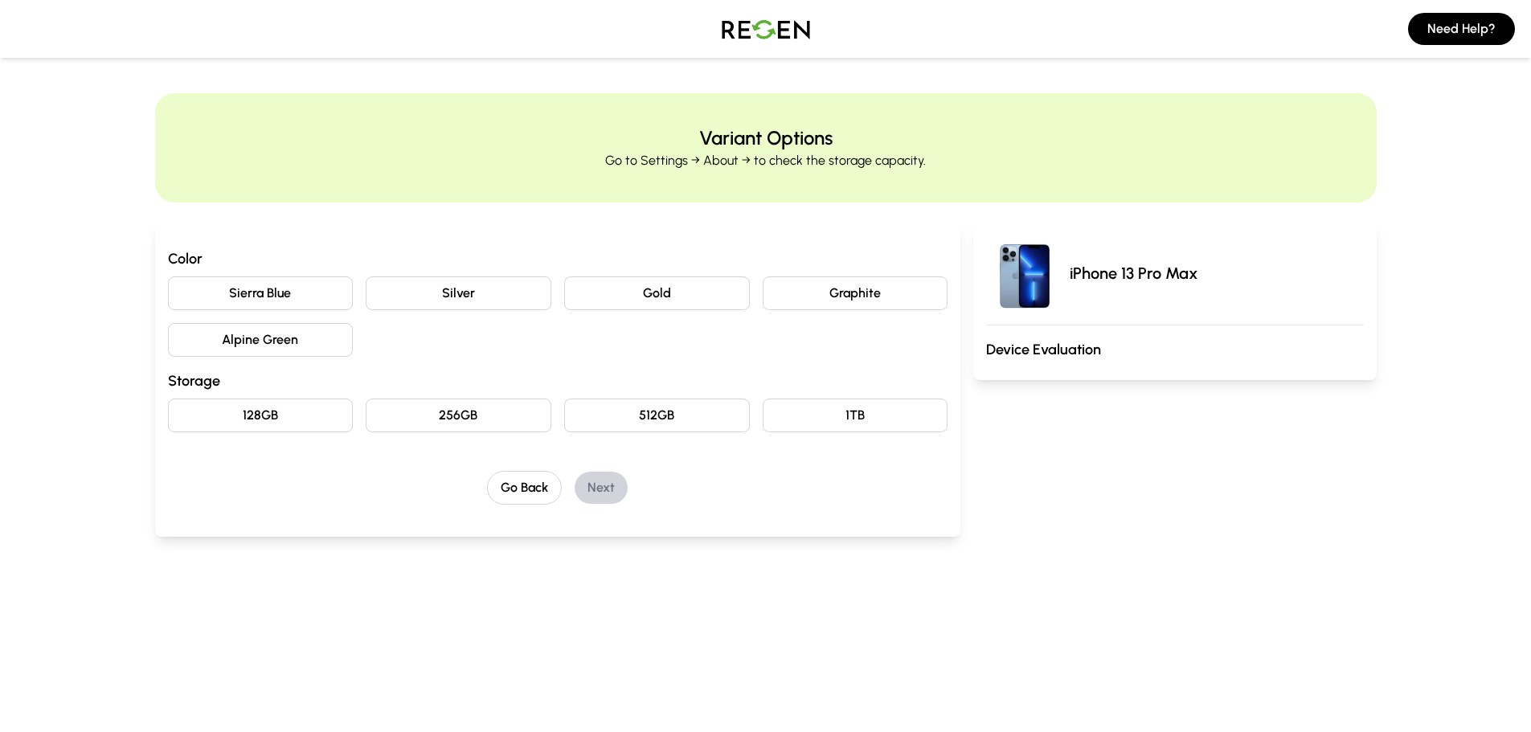
click at [428, 305] on button "Silver" at bounding box center [459, 293] width 186 height 34
click at [461, 409] on button "256GB" at bounding box center [459, 416] width 186 height 34
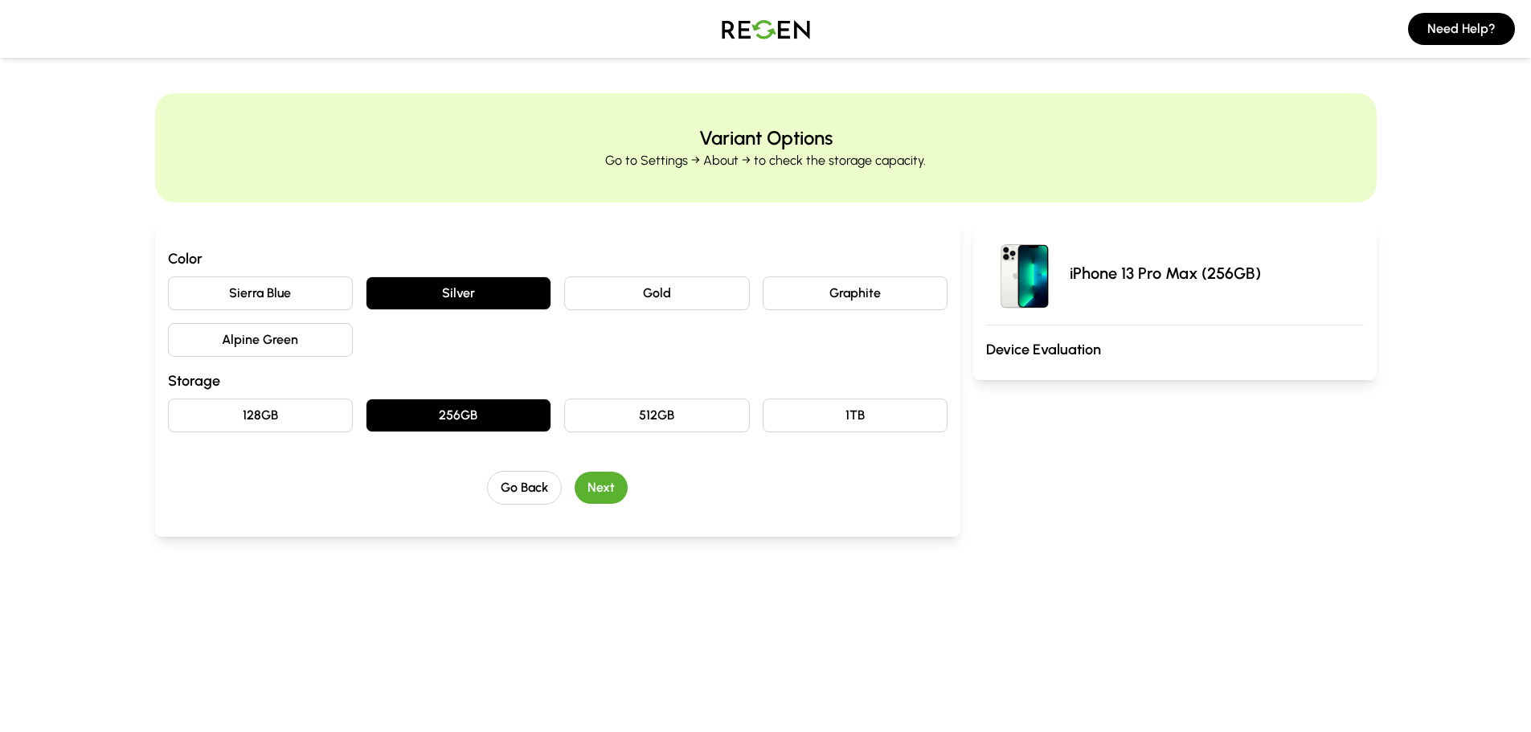
click at [597, 489] on button "Next" at bounding box center [601, 488] width 53 height 32
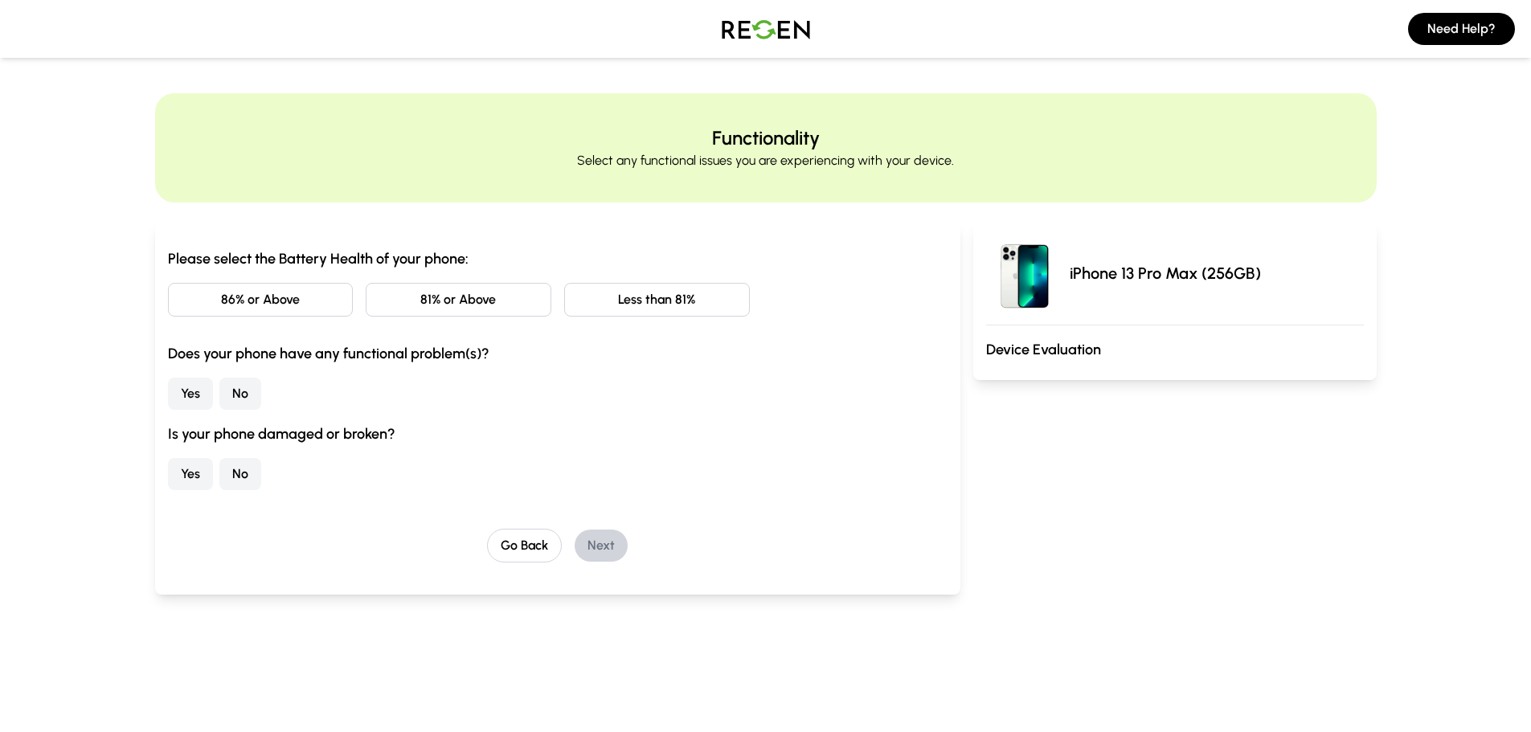
click at [481, 310] on button "81% or Above" at bounding box center [459, 300] width 186 height 34
click at [237, 407] on button "No" at bounding box center [240, 394] width 42 height 32
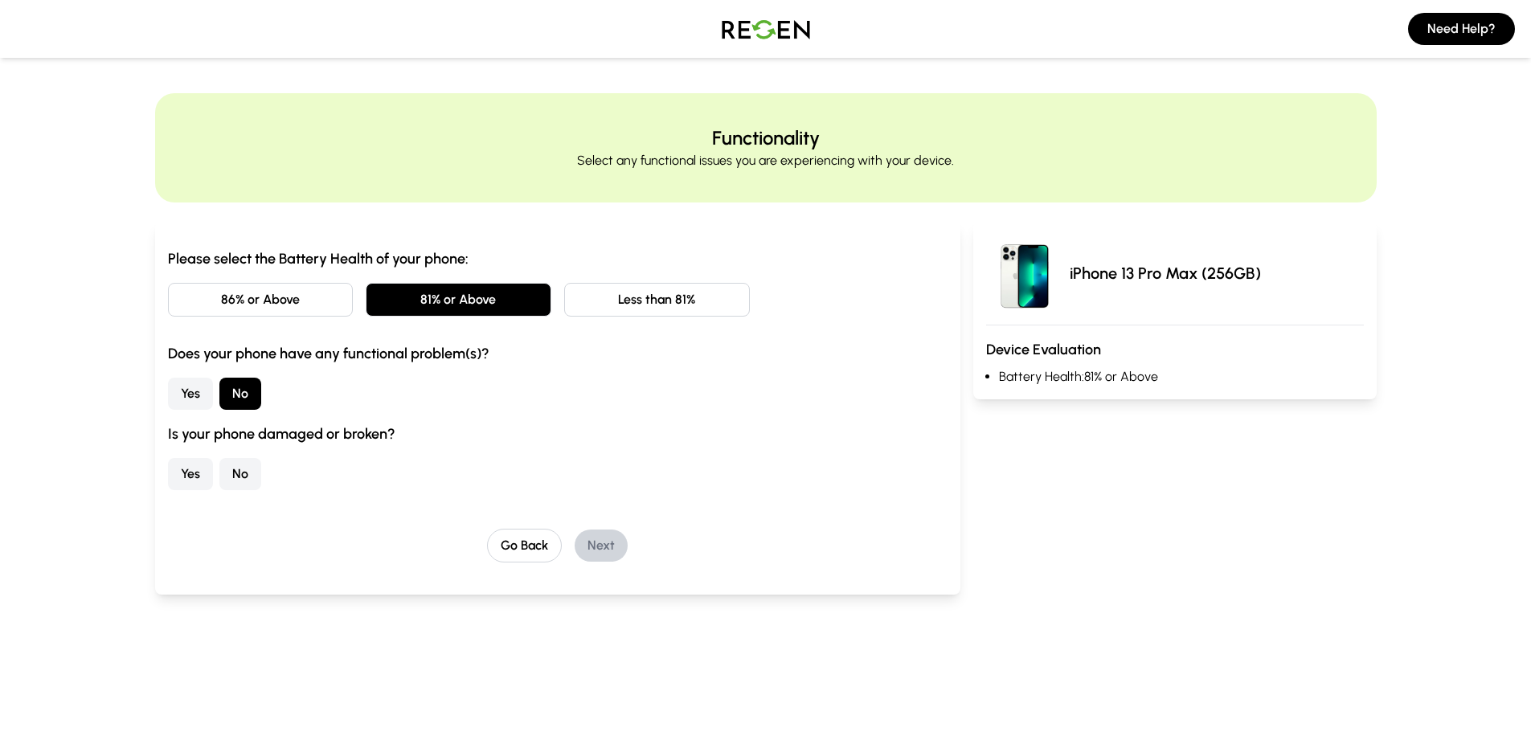
click at [237, 481] on button "No" at bounding box center [240, 474] width 42 height 32
click at [591, 554] on button "Next" at bounding box center [601, 546] width 53 height 32
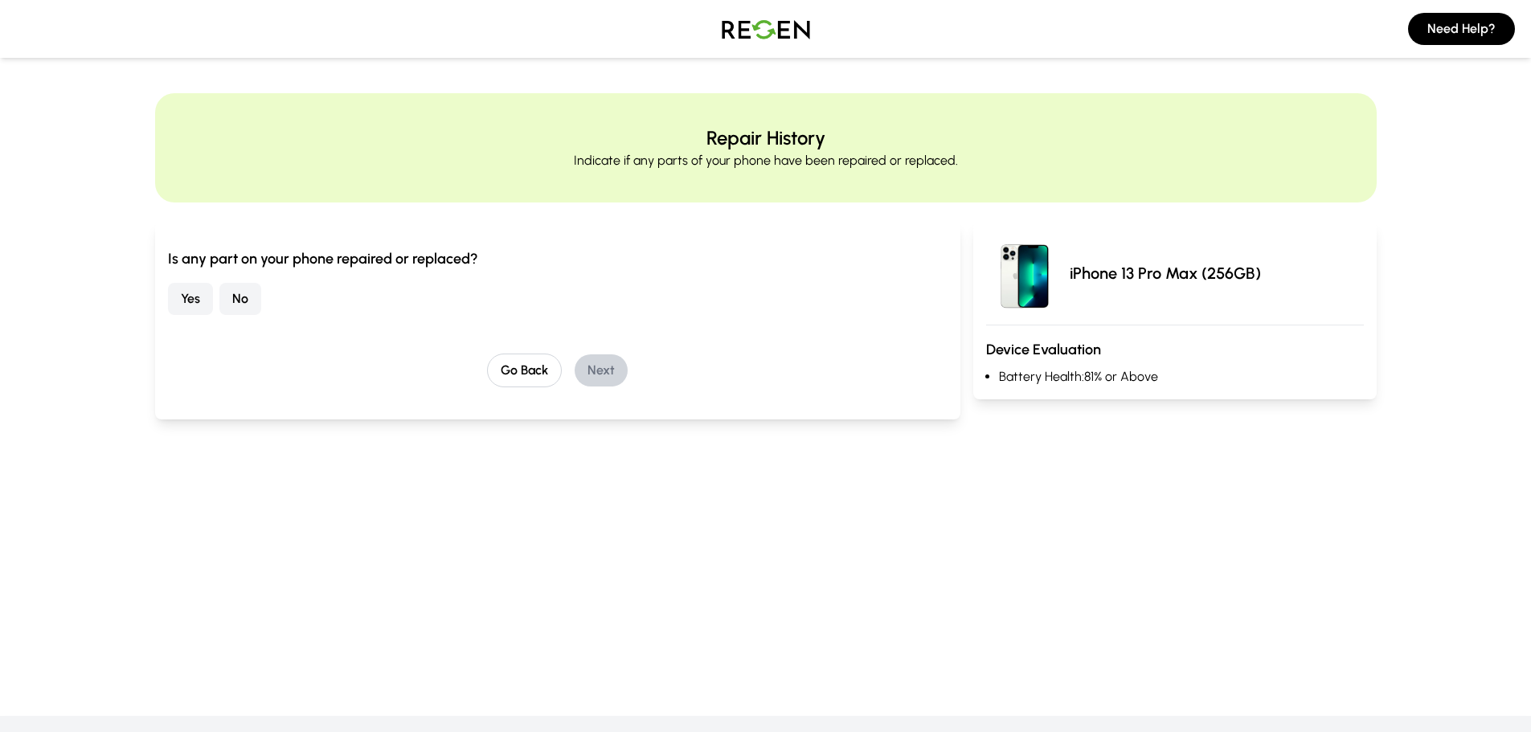
click at [186, 308] on button "Yes" at bounding box center [190, 299] width 45 height 32
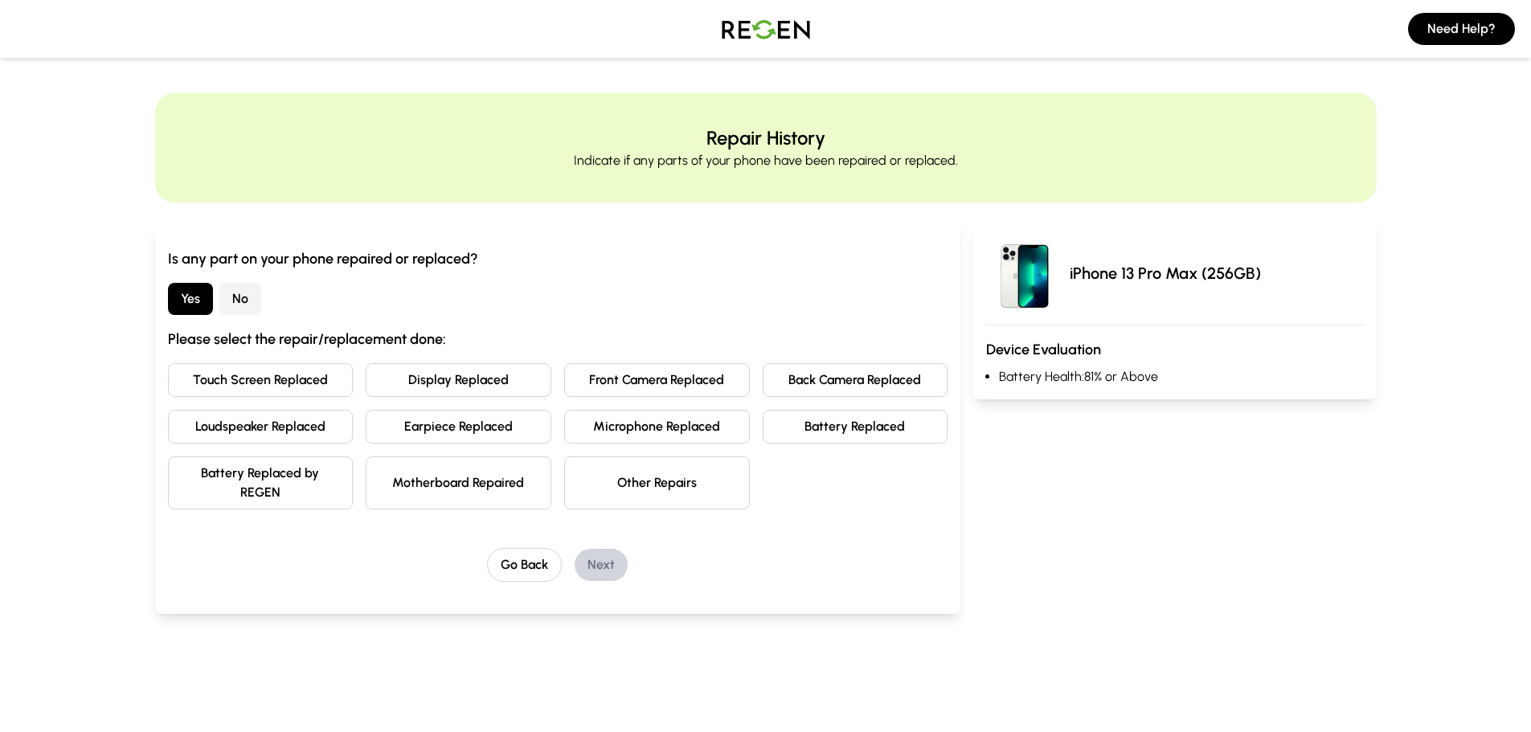
click at [477, 427] on button "Earpiece Replaced" at bounding box center [459, 427] width 186 height 34
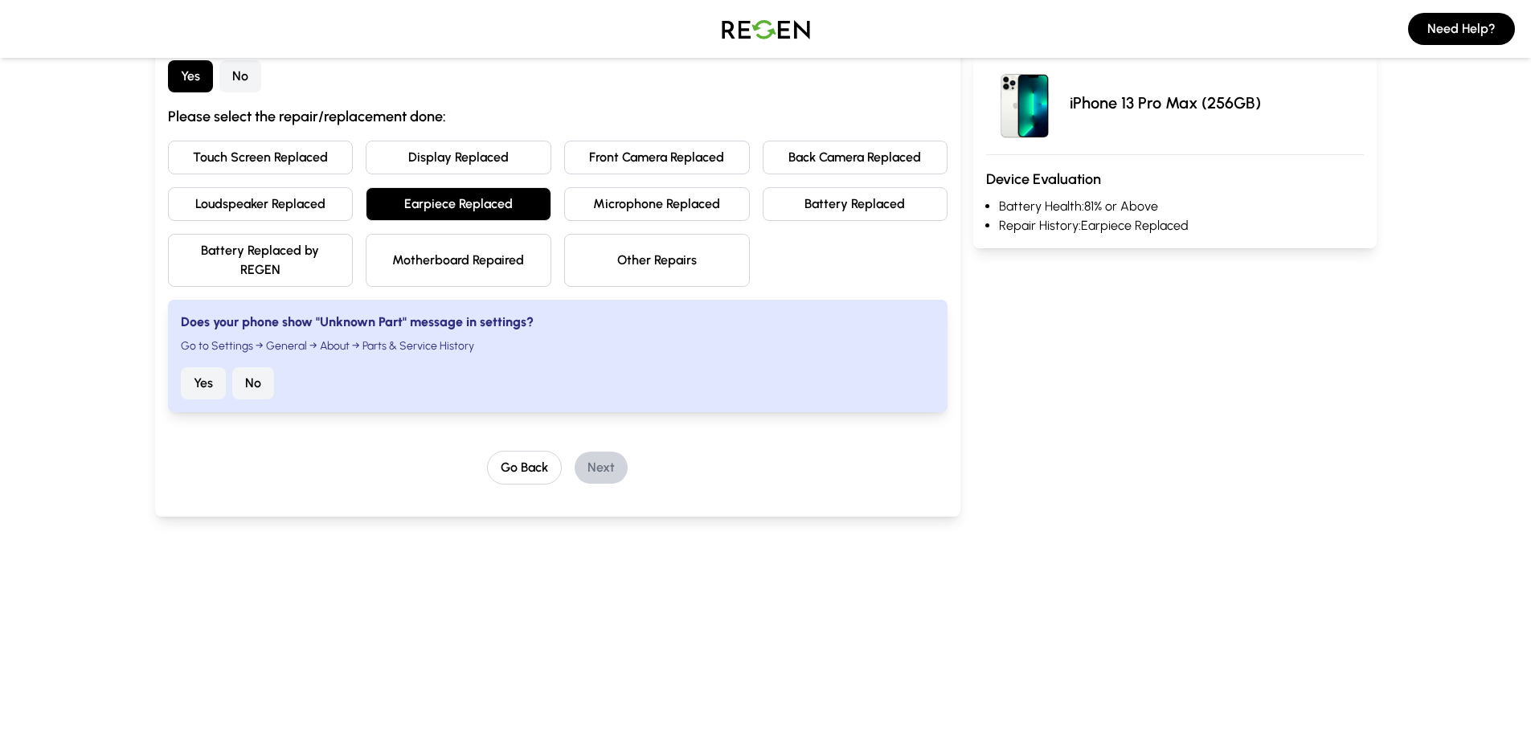
scroll to position [241, 0]
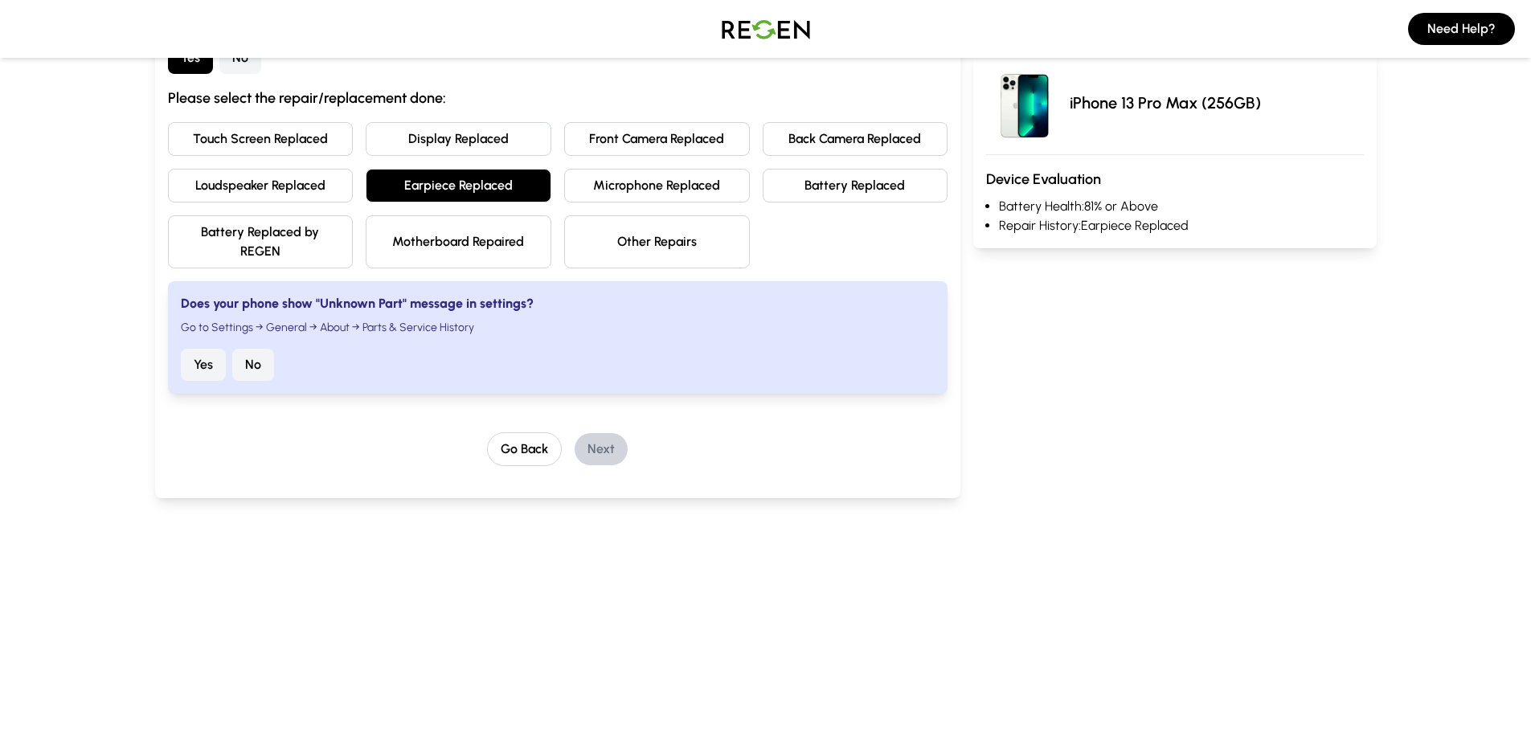
click at [254, 374] on button "No" at bounding box center [253, 365] width 42 height 32
click at [633, 454] on div "Go Back Next" at bounding box center [558, 449] width 780 height 34
click at [604, 456] on button "Next" at bounding box center [601, 449] width 53 height 32
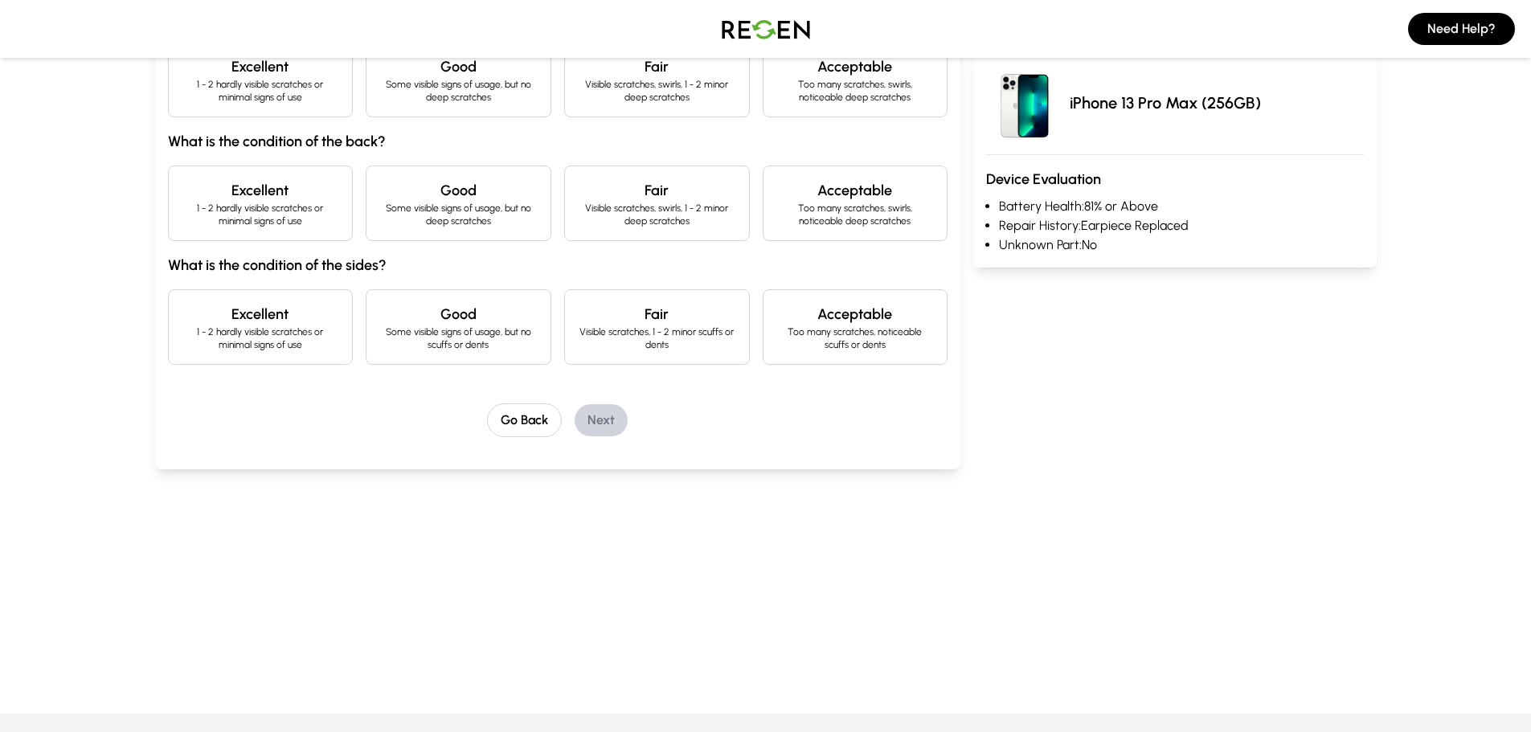
click at [485, 109] on div "Good Some visible signs of usage, but no deep scratches" at bounding box center [459, 80] width 186 height 76
click at [477, 189] on h4 "Good" at bounding box center [458, 190] width 158 height 23
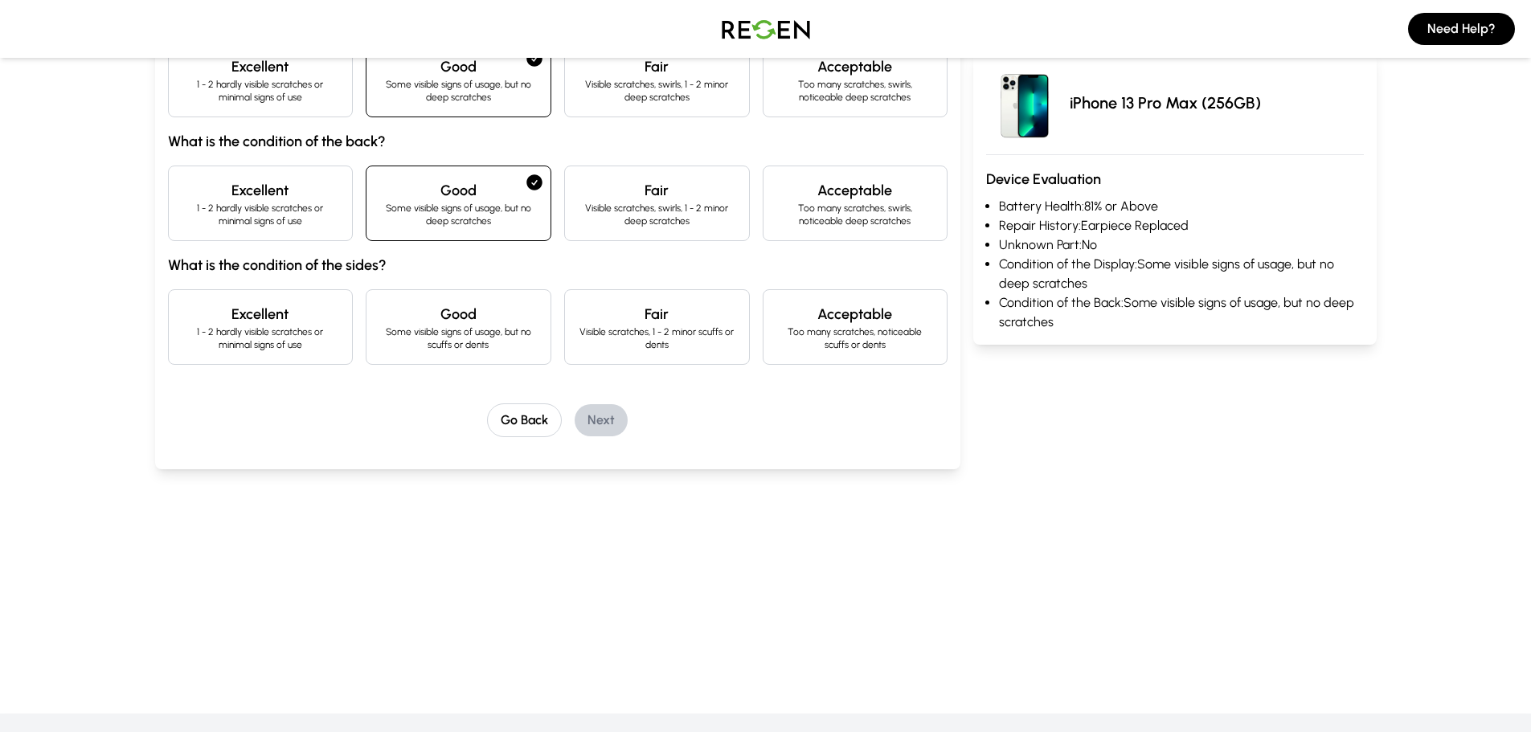
click at [475, 346] on p "Some visible signs of usage, but no scuffs or dents" at bounding box center [458, 338] width 158 height 26
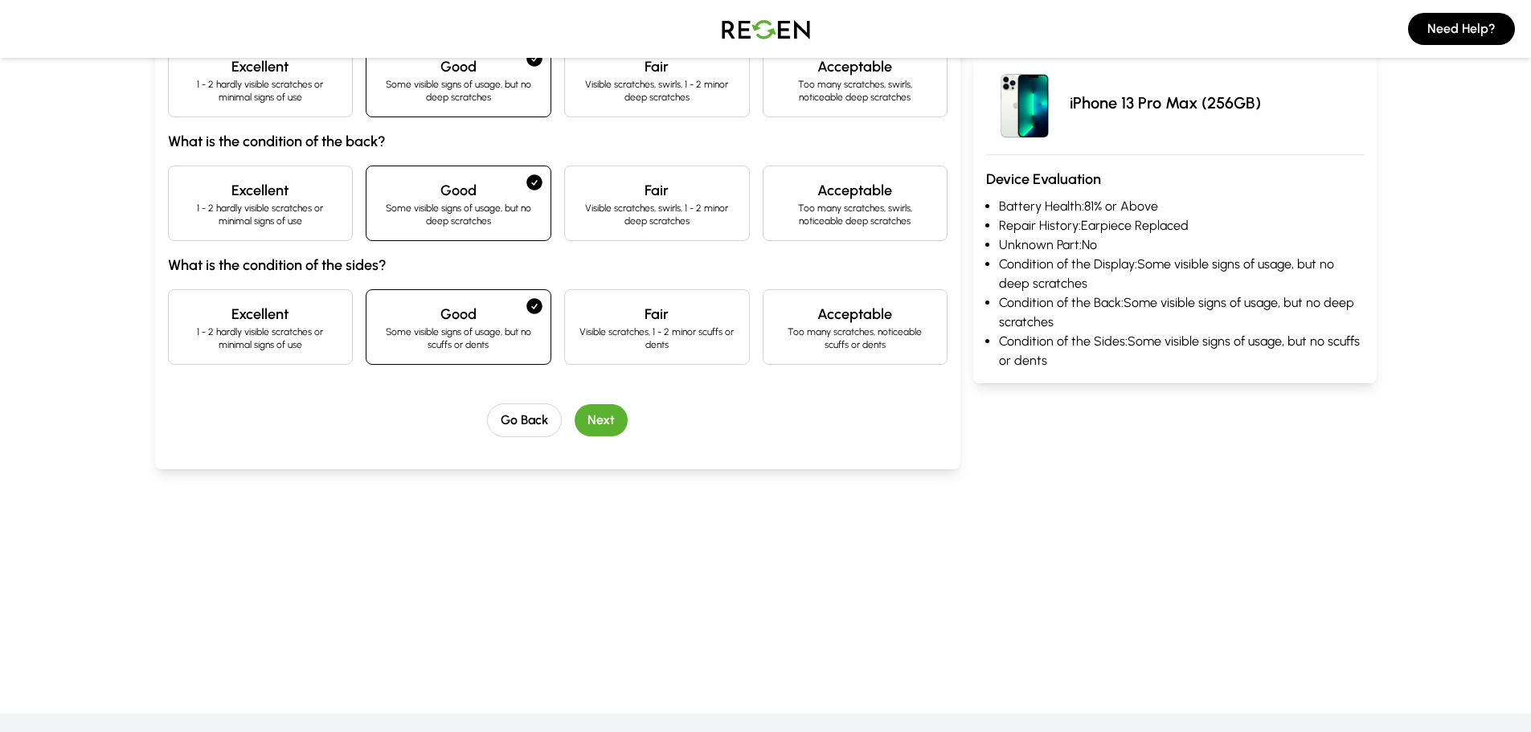
click at [604, 436] on div "Go Back Next" at bounding box center [558, 420] width 780 height 34
click at [606, 428] on button "Next" at bounding box center [601, 420] width 53 height 32
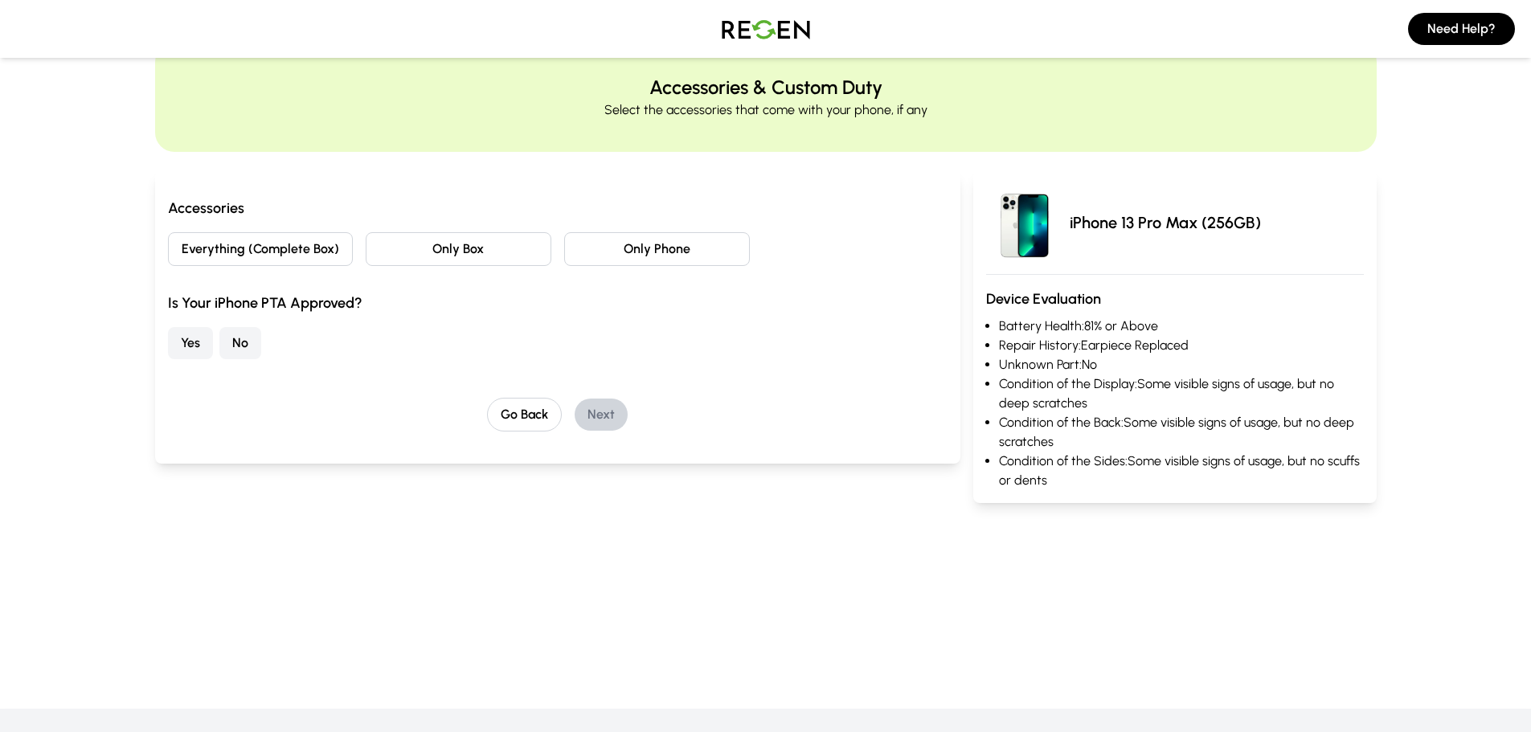
scroll to position [0, 0]
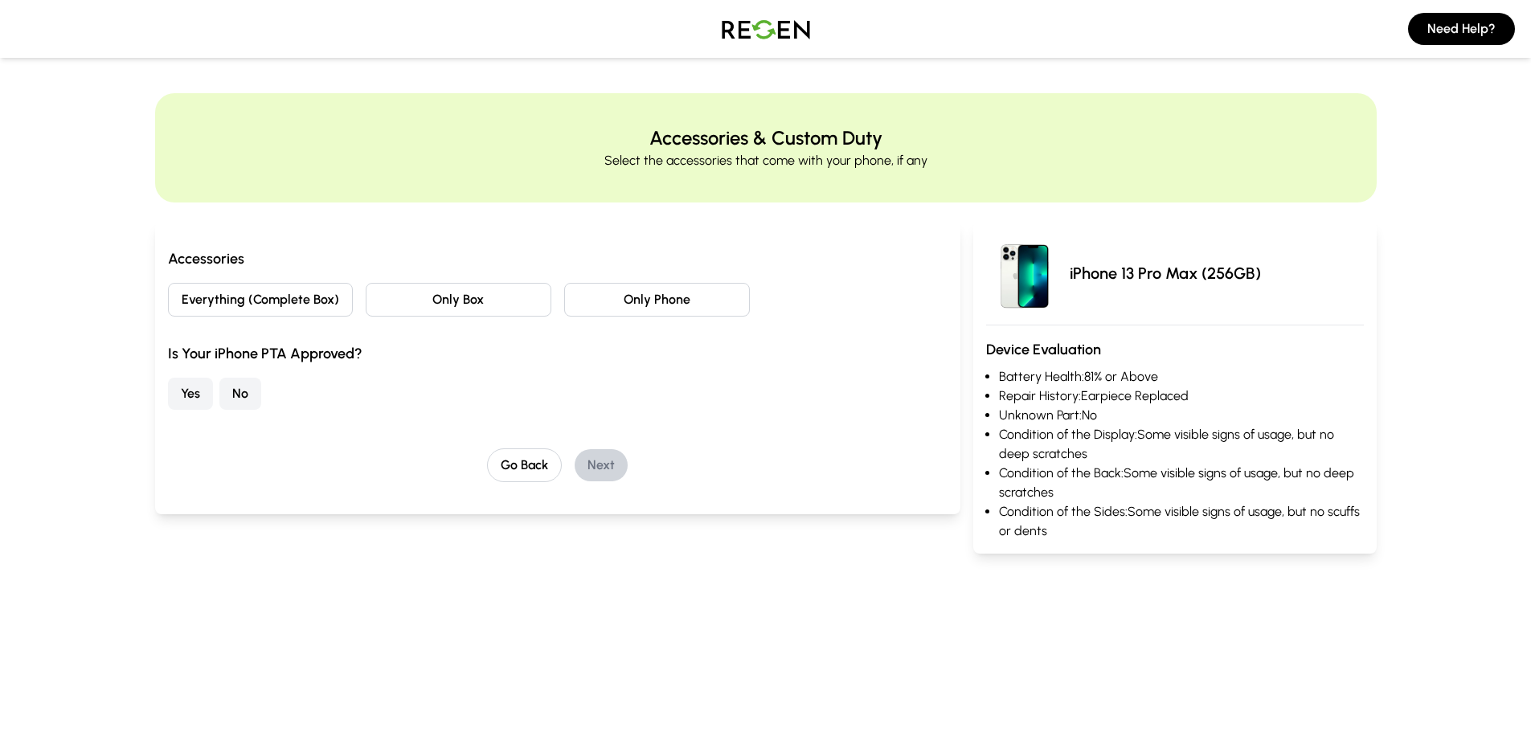
click at [235, 387] on button "No" at bounding box center [240, 394] width 42 height 32
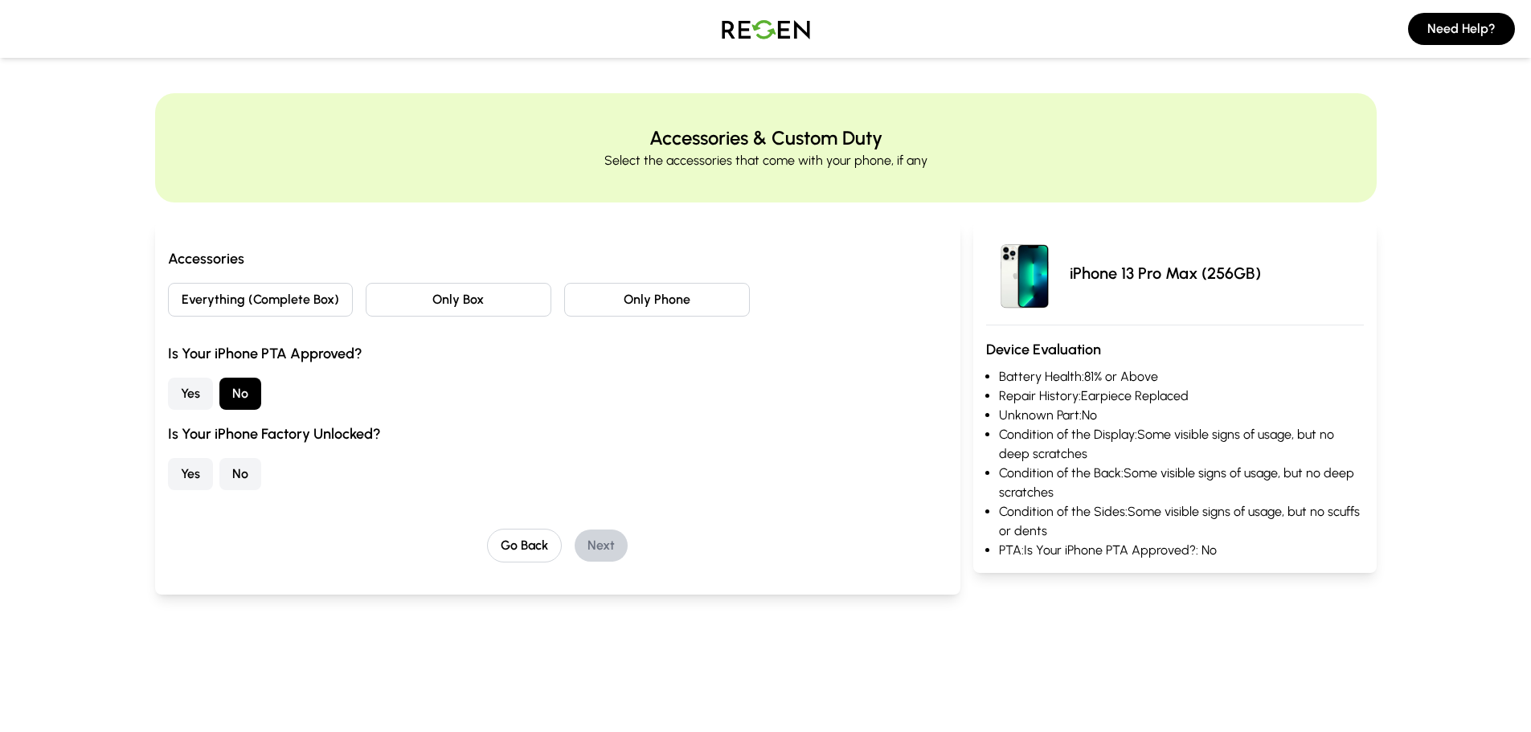
click at [186, 489] on button "Yes" at bounding box center [190, 474] width 45 height 32
click at [314, 316] on button "Everything (Complete Box)" at bounding box center [261, 300] width 186 height 34
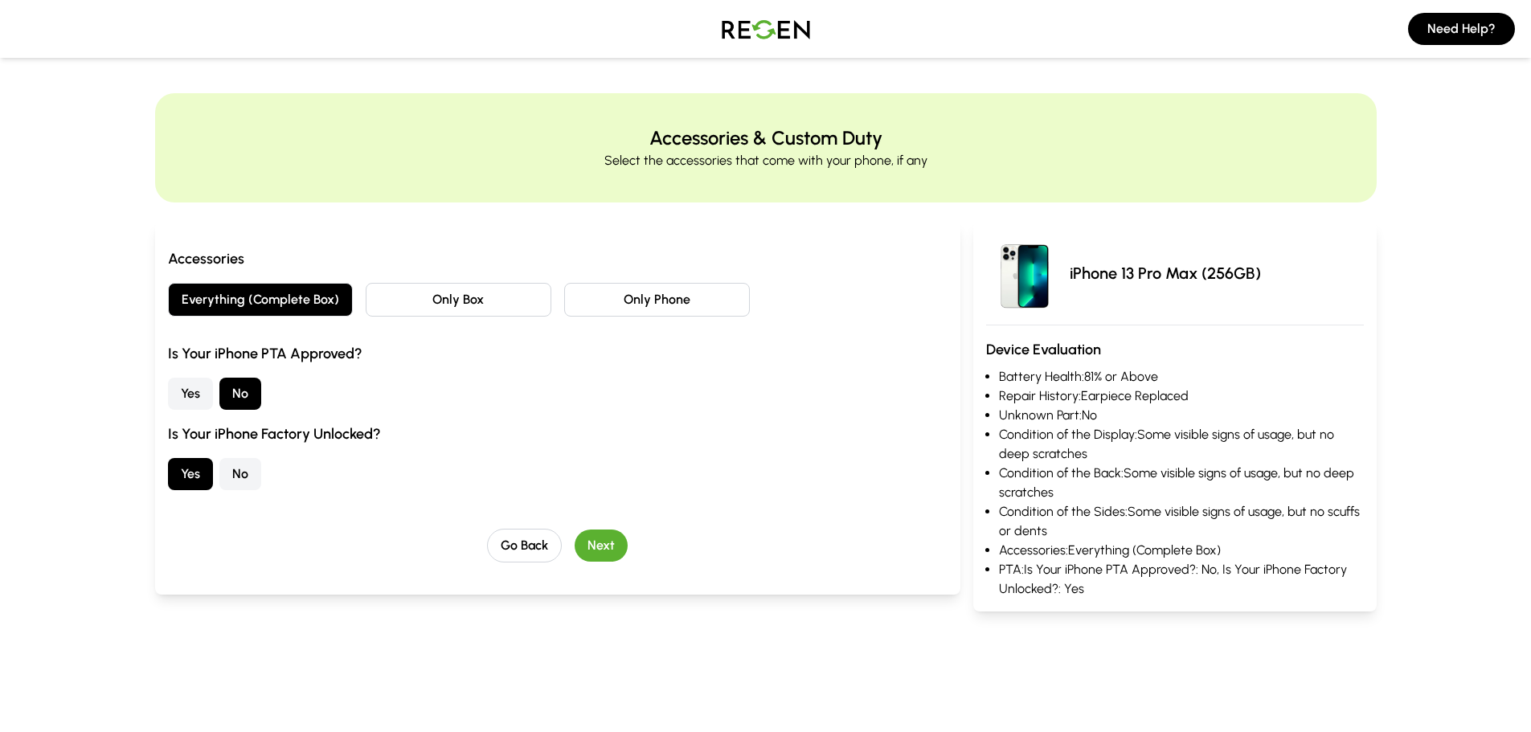
click at [595, 555] on button "Next" at bounding box center [601, 546] width 53 height 32
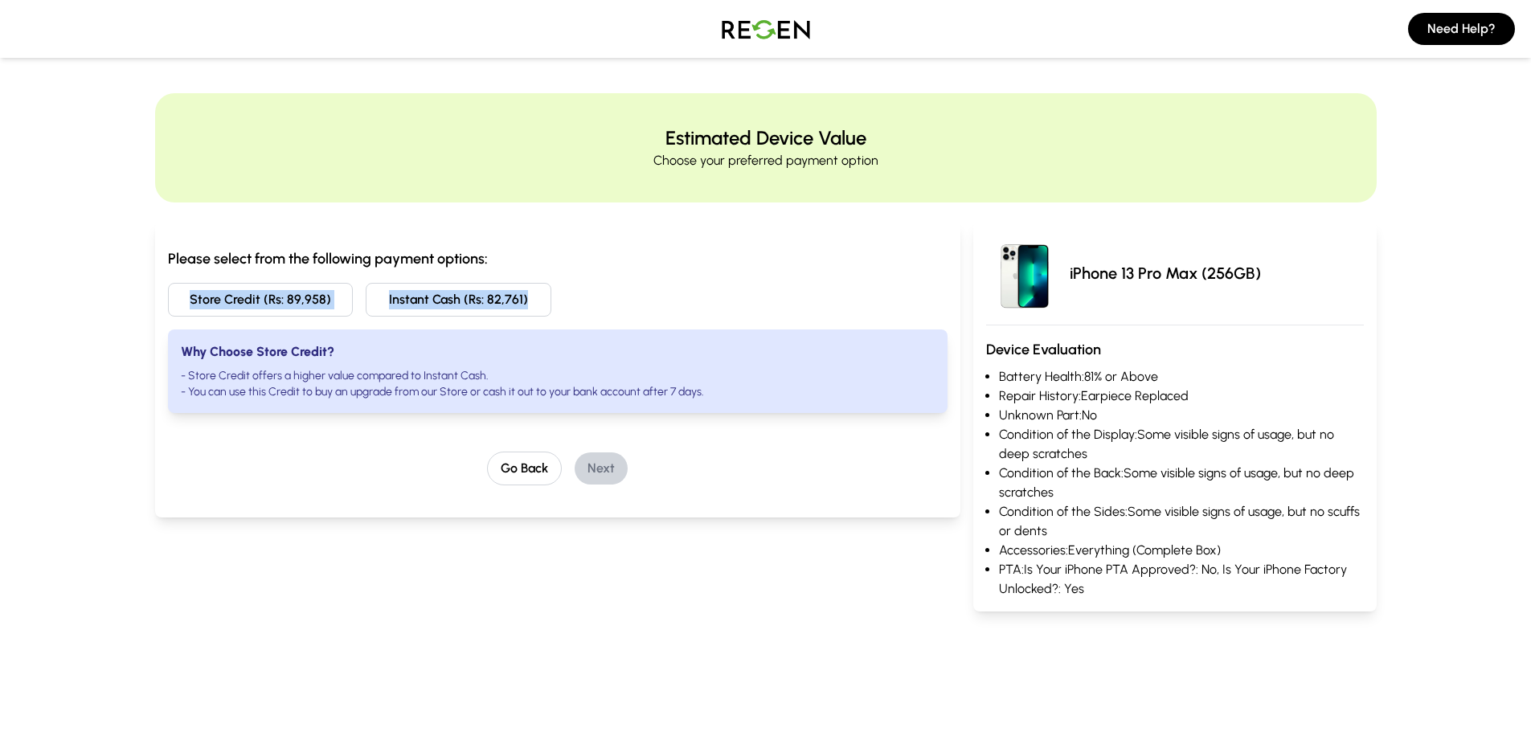
drag, startPoint x: 582, startPoint y: 292, endPoint x: 63, endPoint y: 306, distance: 518.6
click at [63, 306] on div "Estimated Device Value Choose your preferred payment option Please select from …" at bounding box center [765, 352] width 1531 height 518
click at [703, 293] on div "Store Credit (Rs: 89,958) Instant Cash (Rs: 82,761)" at bounding box center [558, 300] width 780 height 34
